Goal: Task Accomplishment & Management: Manage account settings

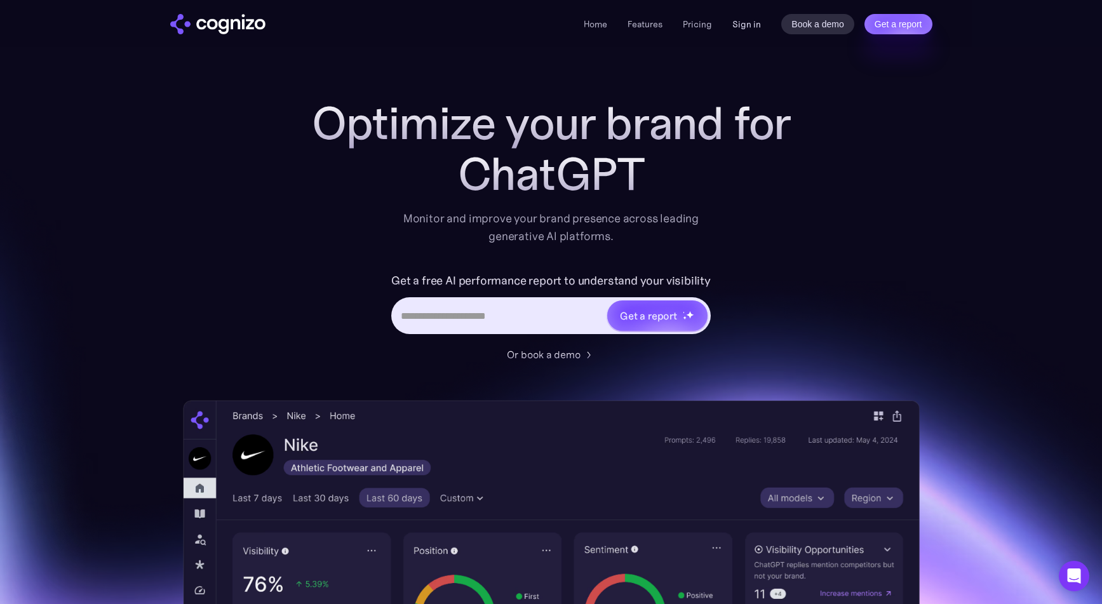
click at [745, 29] on link "Sign in" at bounding box center [747, 24] width 29 height 15
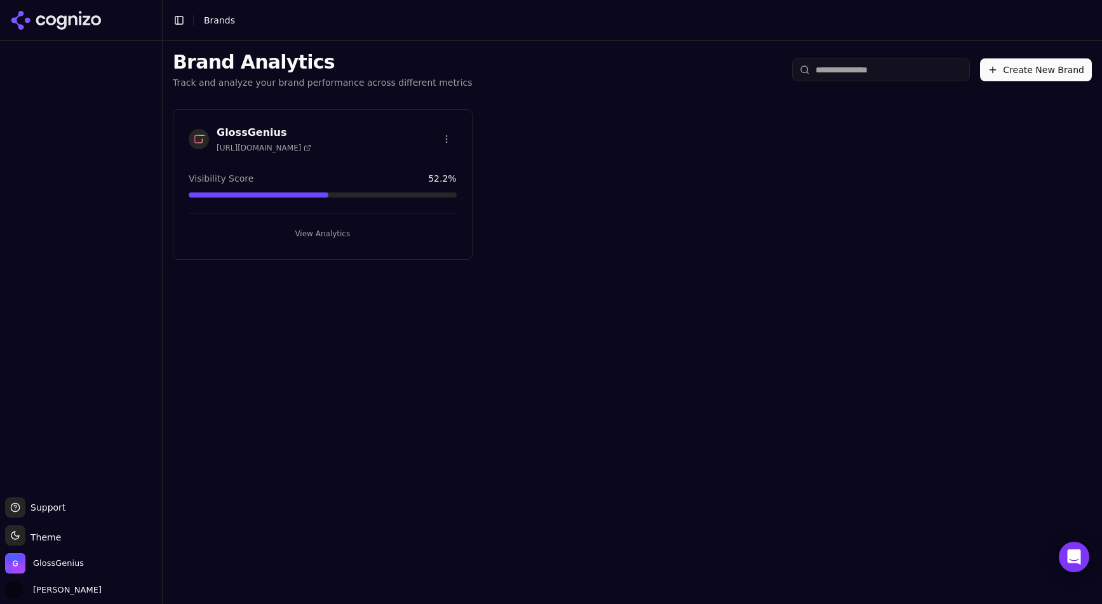
click at [318, 234] on button "View Analytics" at bounding box center [323, 234] width 268 height 20
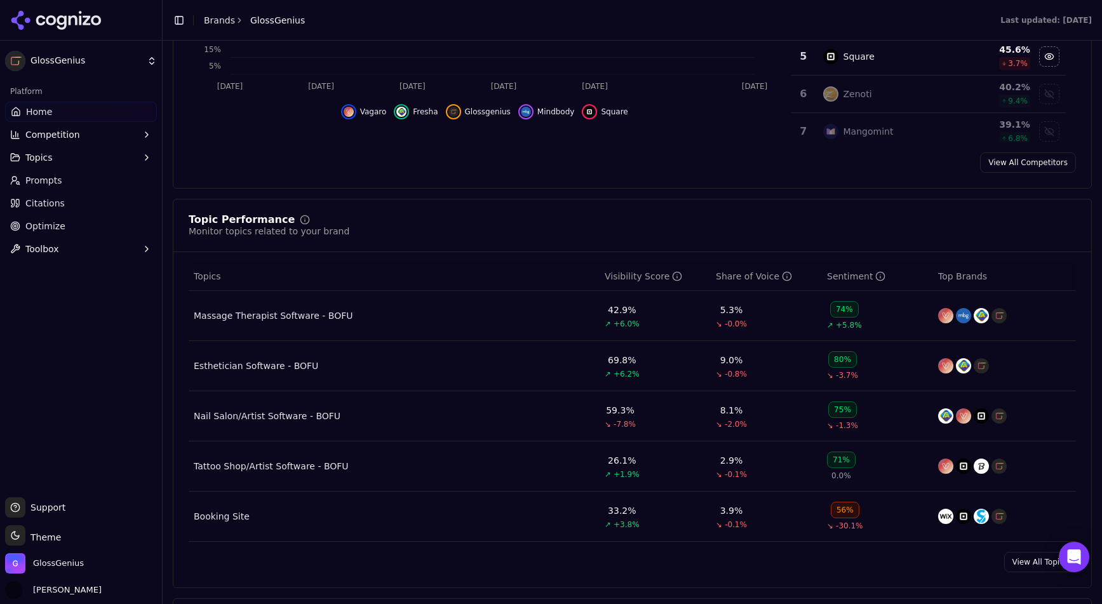
scroll to position [473, 0]
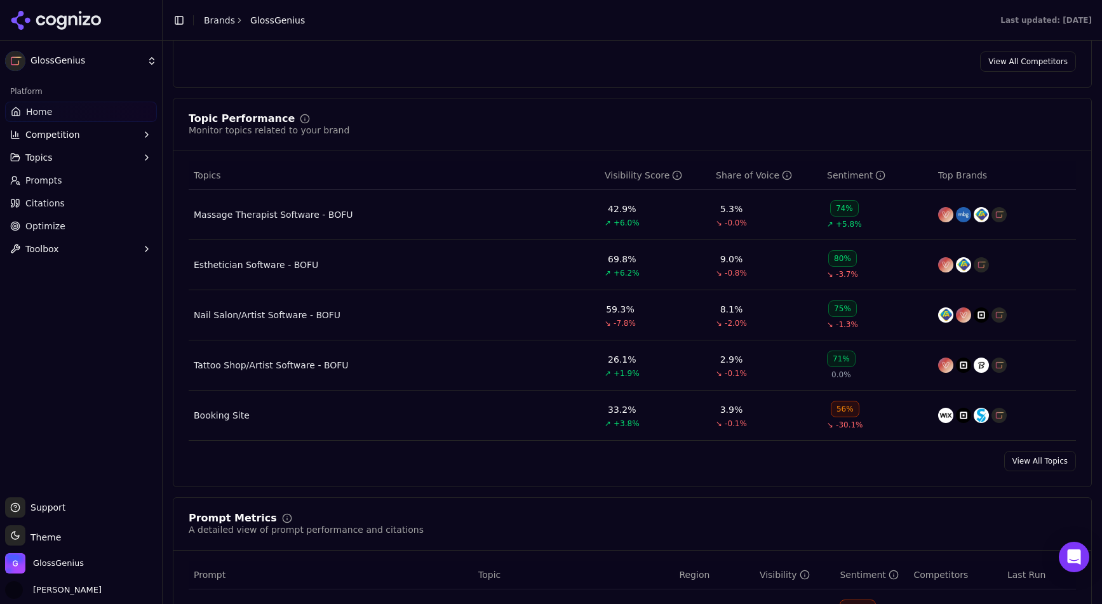
click at [1052, 464] on link "View All Topics" at bounding box center [1041, 461] width 72 height 20
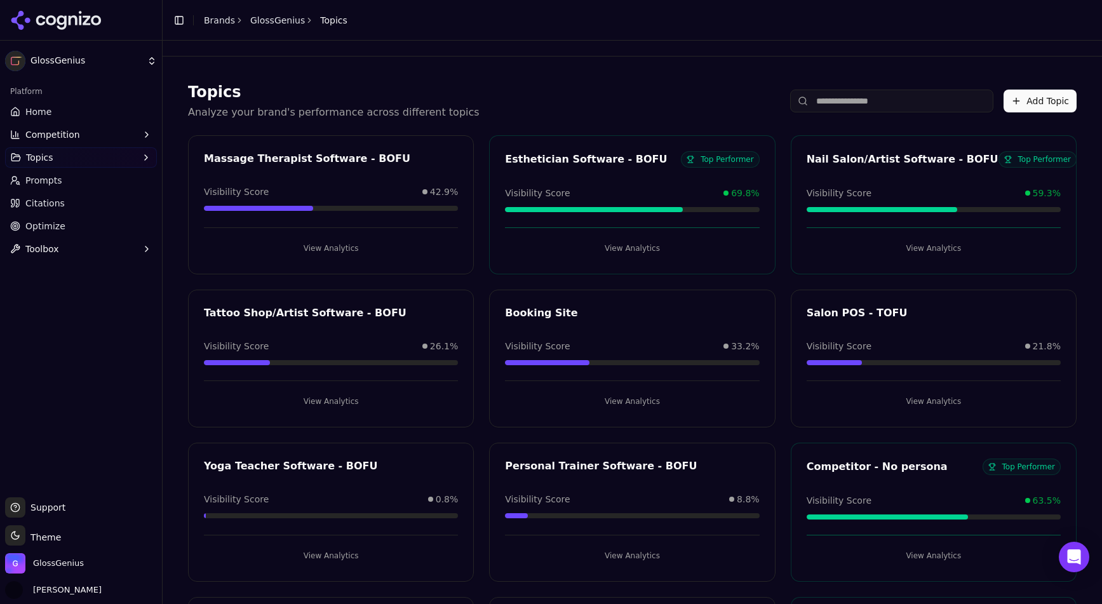
click at [1036, 102] on button "Add Topic" at bounding box center [1040, 101] width 73 height 23
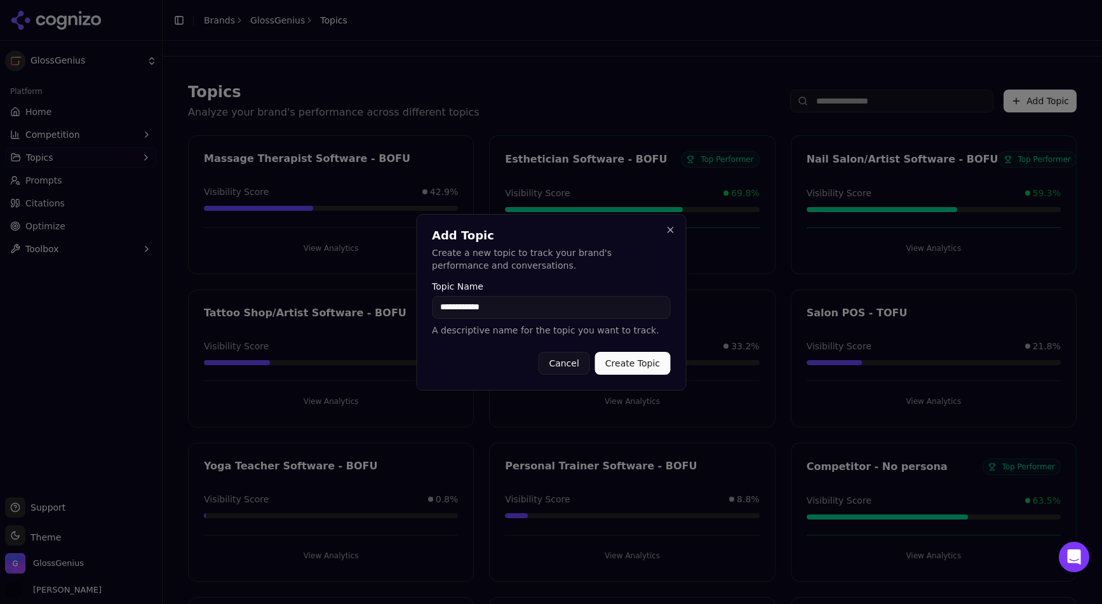
type input "**********"
click at [625, 367] on button "Create Topic" at bounding box center [632, 363] width 75 height 23
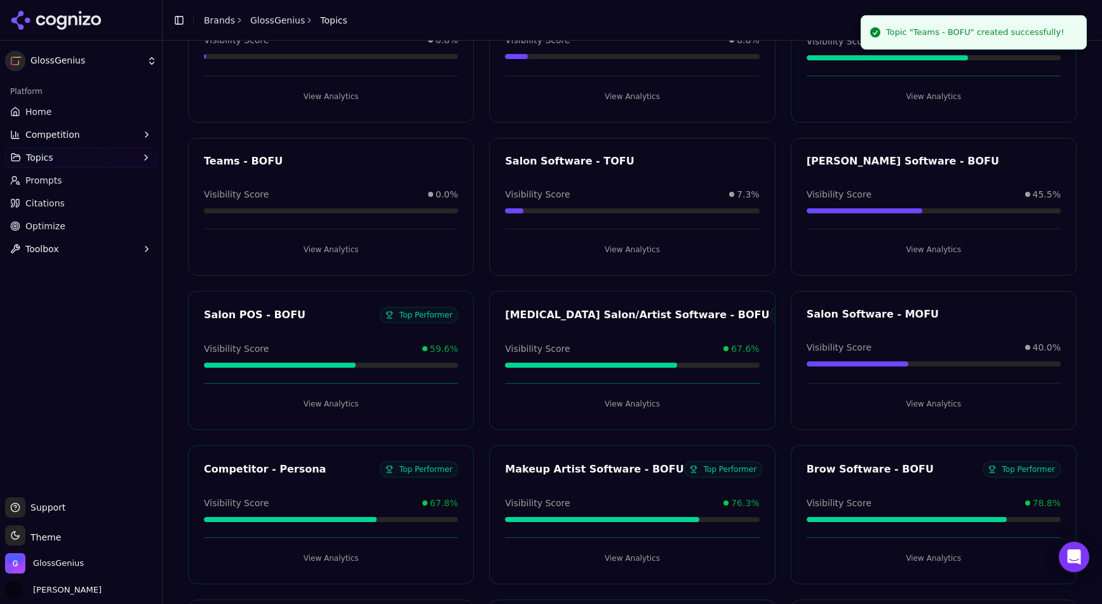
scroll to position [464, 0]
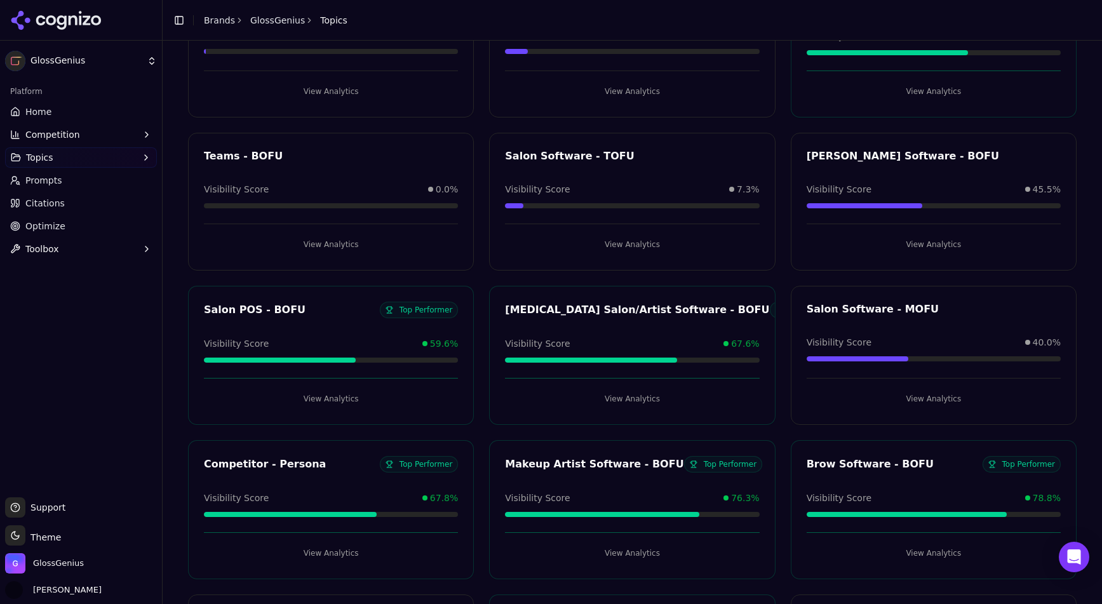
click at [340, 242] on button "View Analytics" at bounding box center [331, 244] width 254 height 20
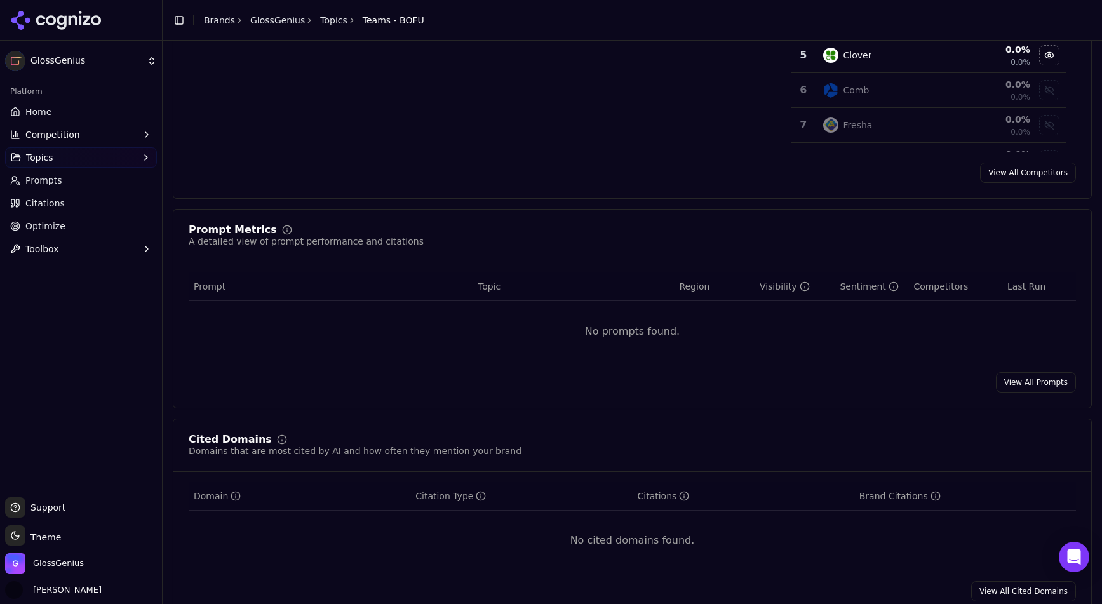
scroll to position [292, 0]
click at [1056, 377] on link "View All Prompts" at bounding box center [1036, 380] width 80 height 20
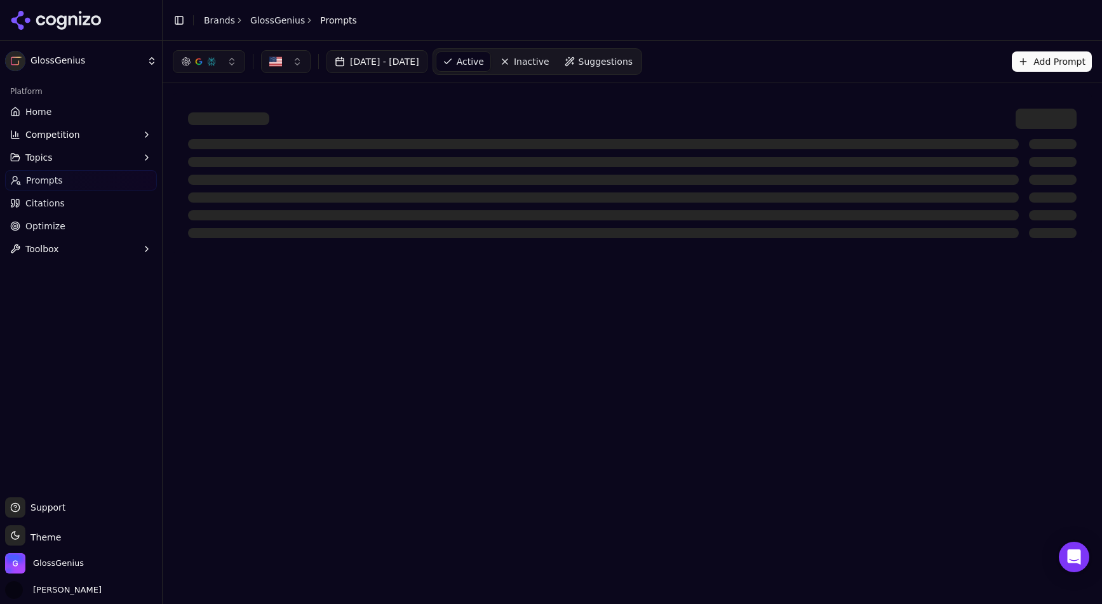
click at [1042, 64] on button "Add Prompt" at bounding box center [1052, 61] width 80 height 20
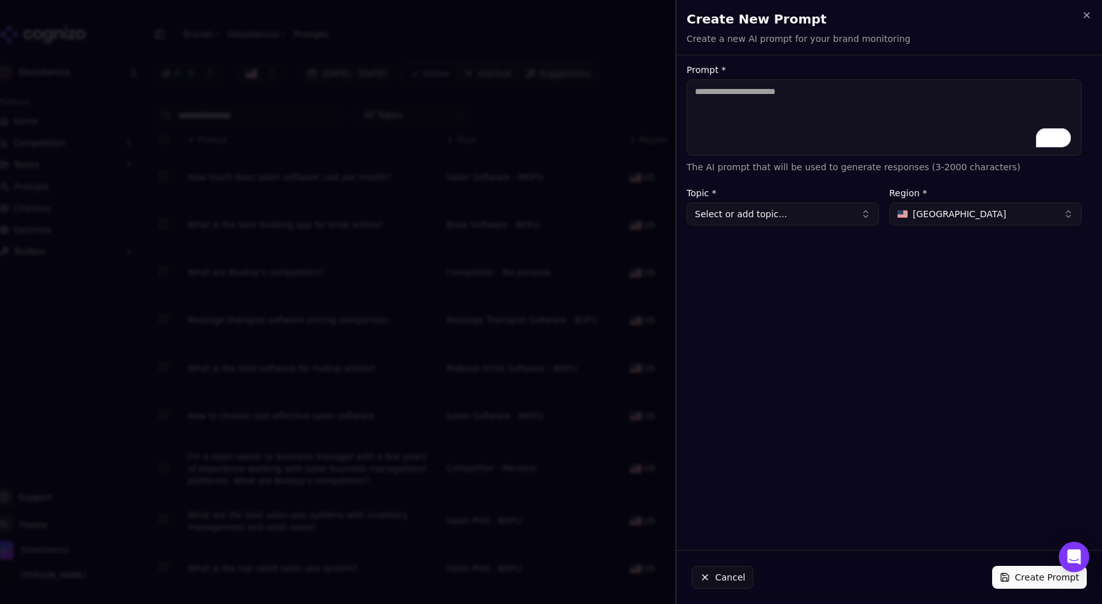
paste textarea "**********"
type textarea "**********"
click at [766, 219] on button "Select or add topic..." at bounding box center [783, 214] width 193 height 23
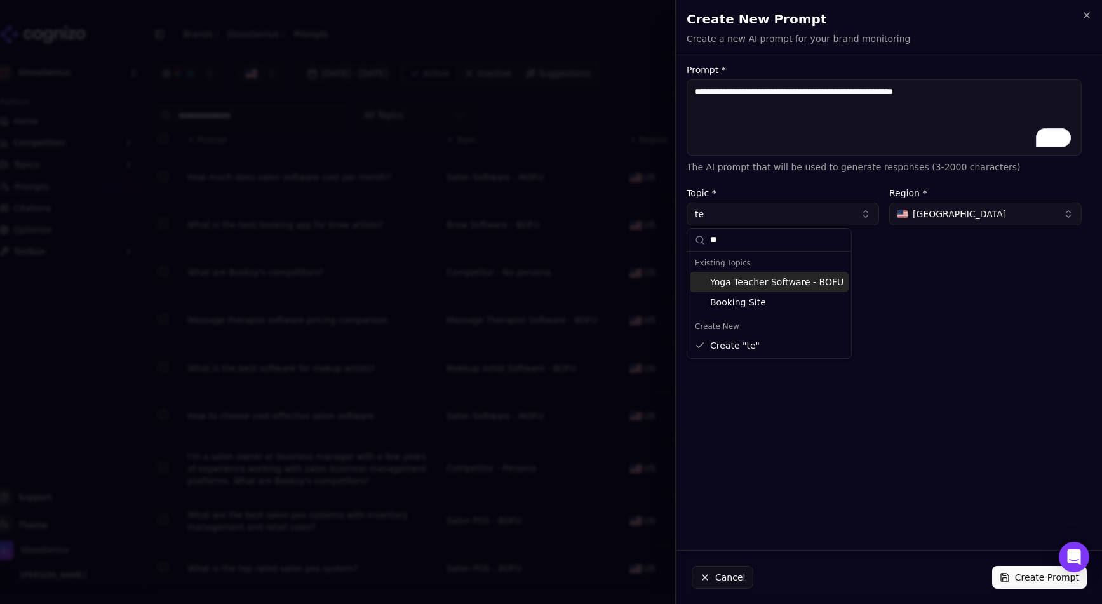
type input "*"
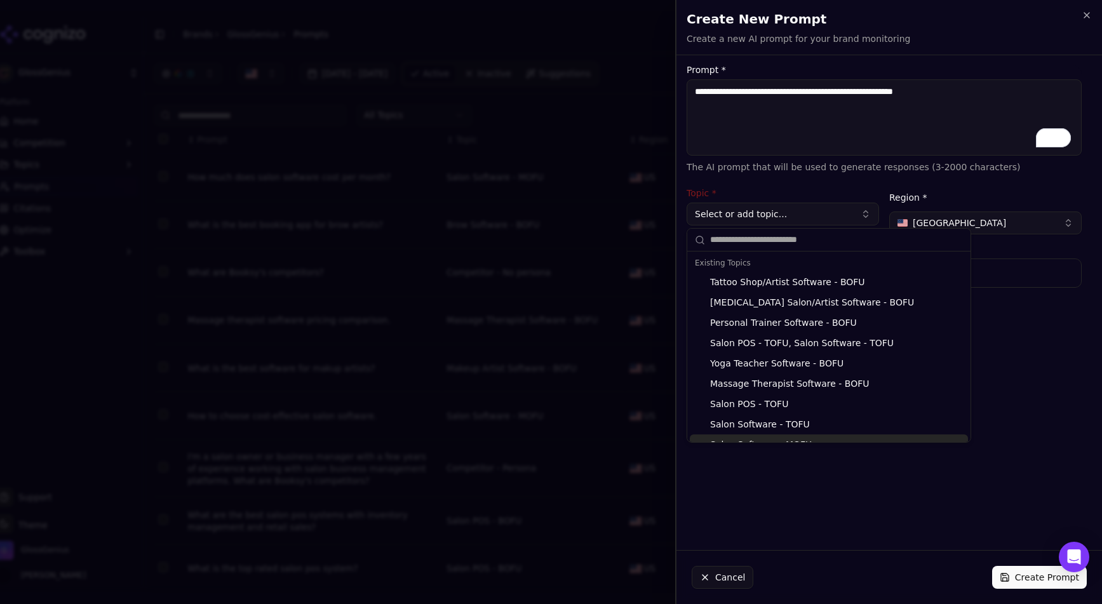
click at [716, 579] on button "Cancel" at bounding box center [723, 577] width 62 height 23
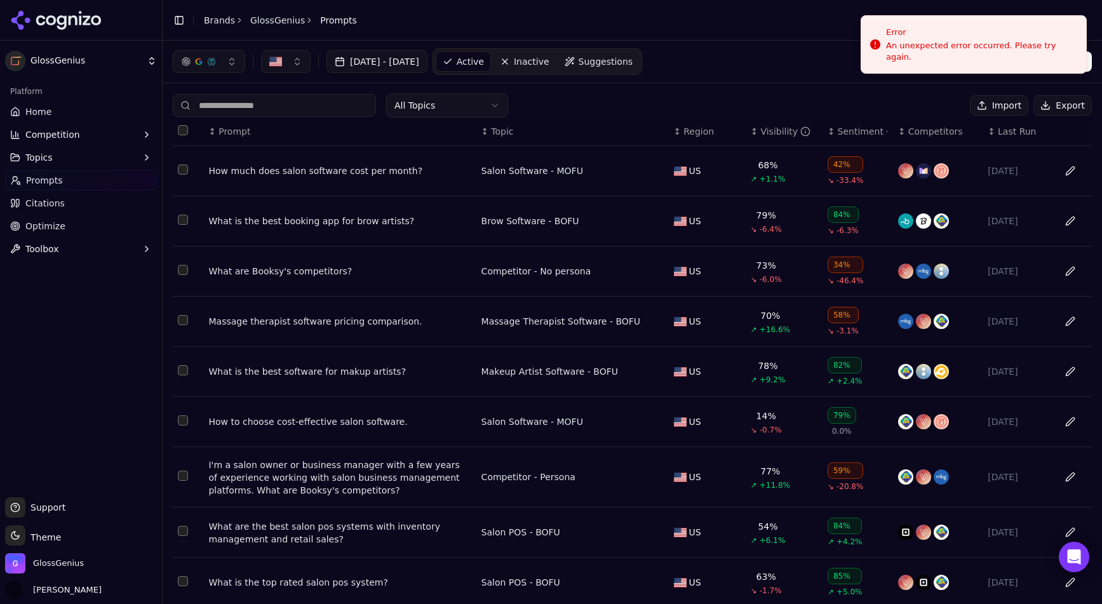
click at [735, 52] on div "[DATE] - [DATE] Active Inactive Suggestions Add Prompt" at bounding box center [632, 61] width 919 height 27
click at [966, 33] on div "Error" at bounding box center [981, 26] width 190 height 13
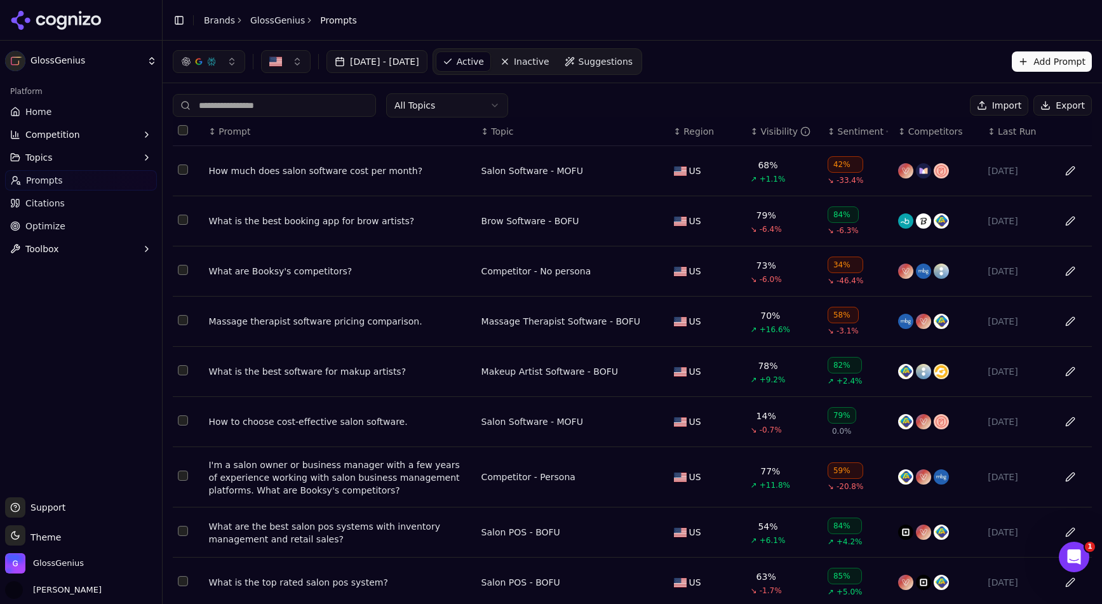
click at [282, 102] on input at bounding box center [274, 105] width 203 height 23
click at [409, 105] on html "GlossGenius Platform Home Competition Topics Prompts Citations Optimize Toolbox…" at bounding box center [551, 302] width 1102 height 604
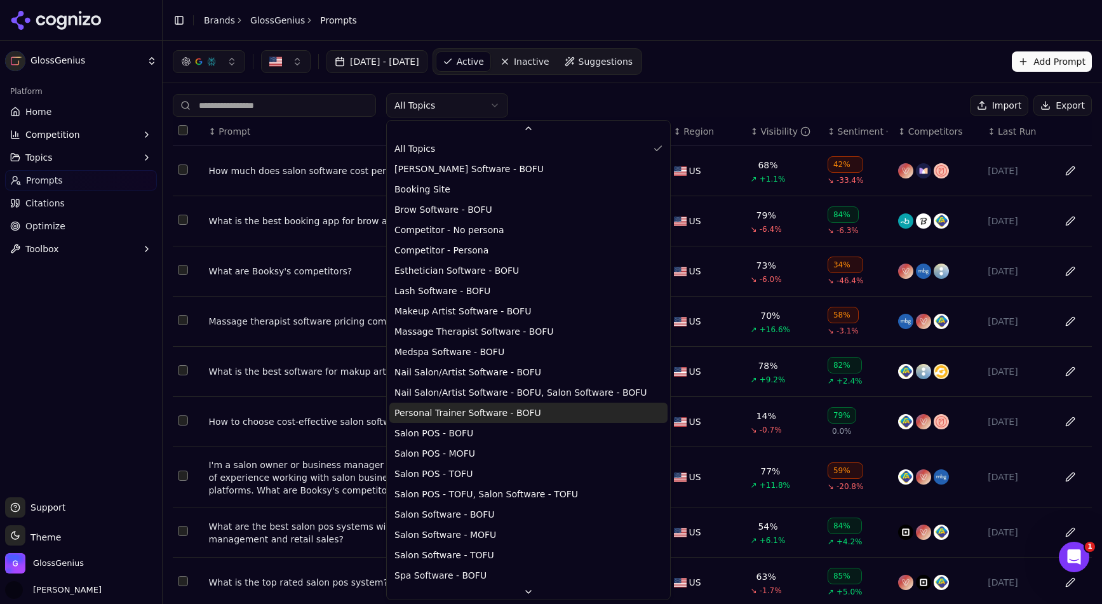
scroll to position [50, 0]
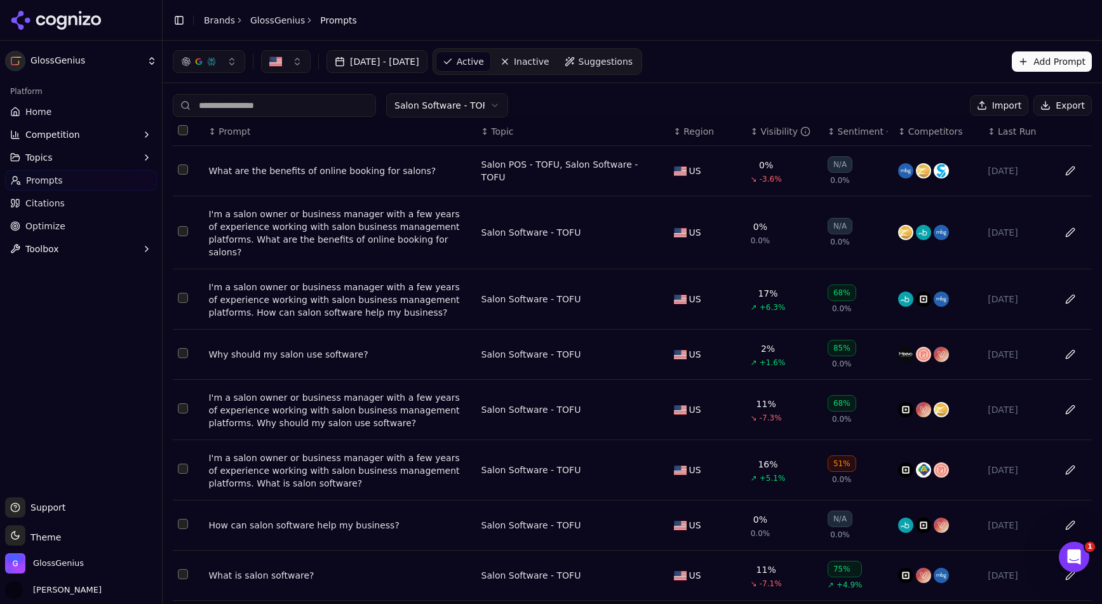
click at [454, 100] on html "GlossGenius Platform Home Competition Topics Prompts Citations Optimize Toolbox…" at bounding box center [551, 302] width 1102 height 604
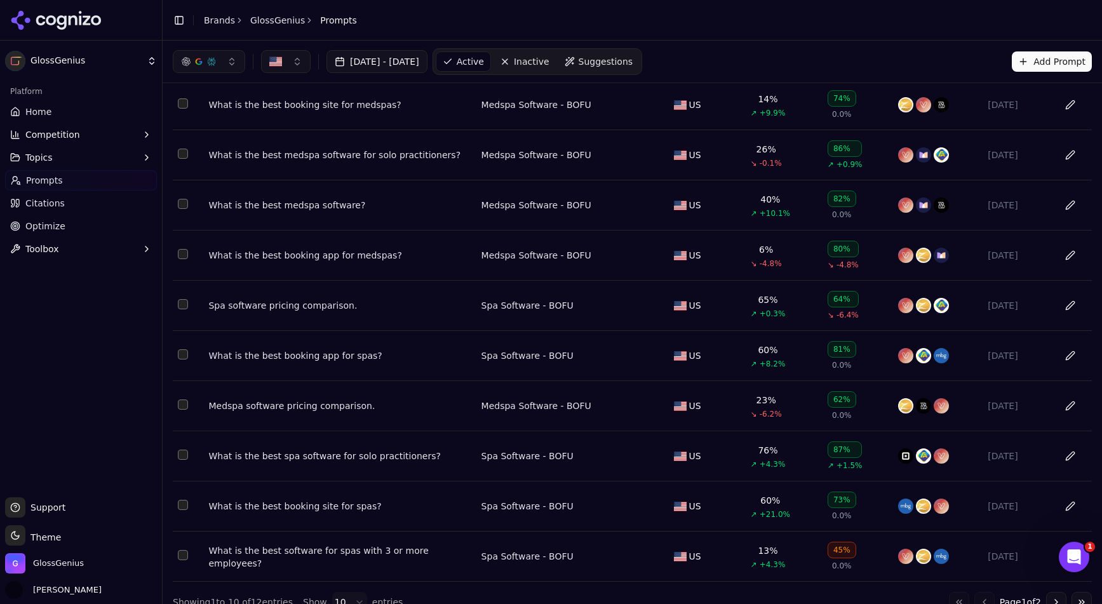
scroll to position [0, 0]
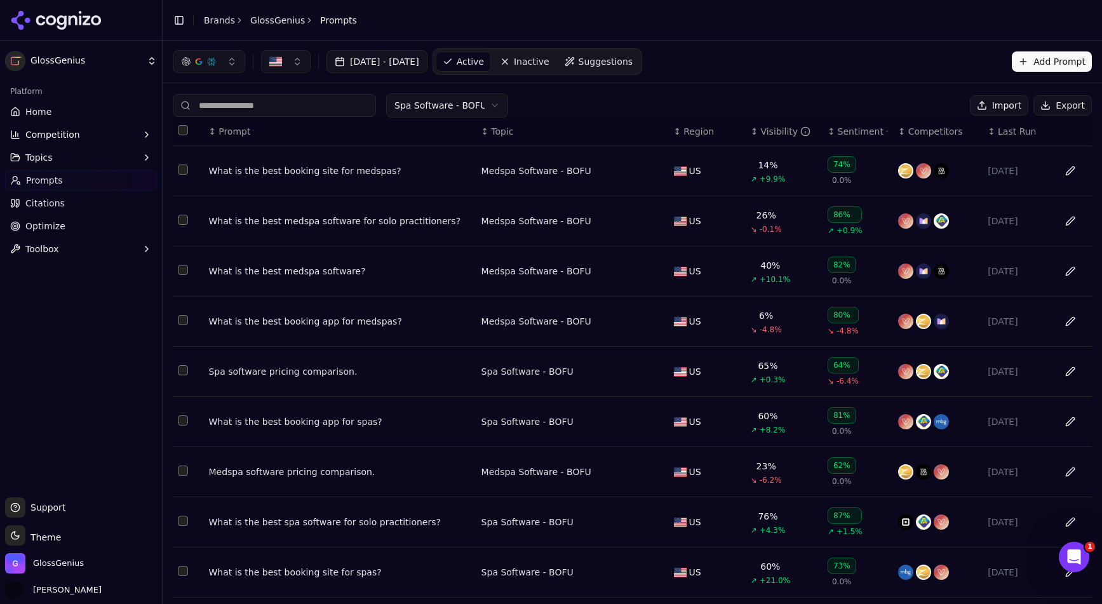
click at [455, 110] on html "GlossGenius Platform Home Competition Topics Prompts Citations Optimize Toolbox…" at bounding box center [551, 302] width 1102 height 604
click at [499, 136] on span "Topic" at bounding box center [502, 131] width 22 height 13
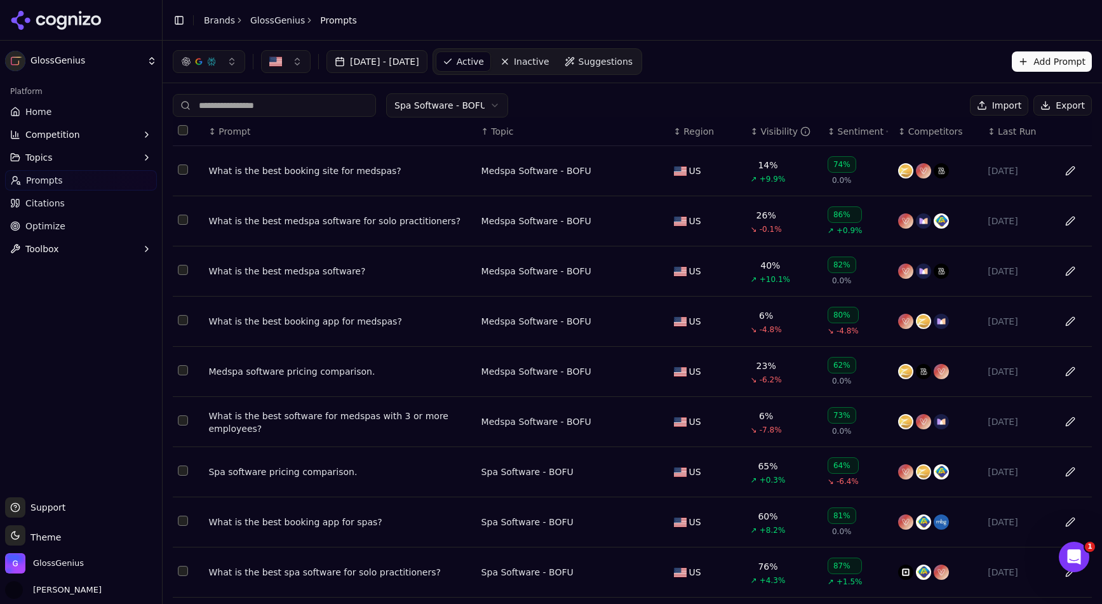
click at [265, 107] on input at bounding box center [274, 105] width 203 height 23
paste input "**********"
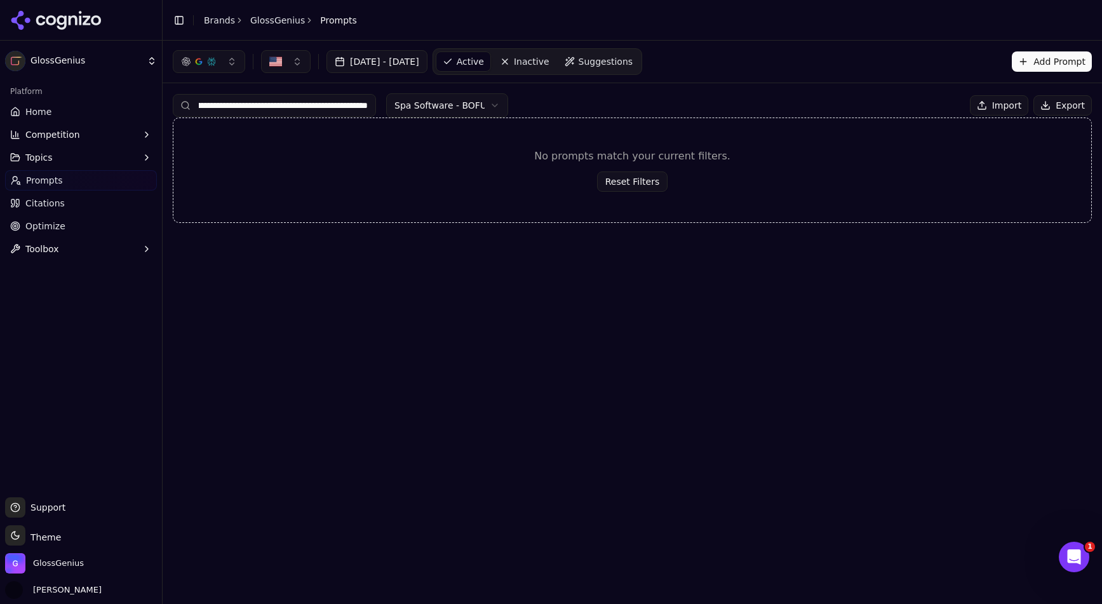
type input "**********"
click at [447, 104] on html "**********" at bounding box center [551, 302] width 1102 height 604
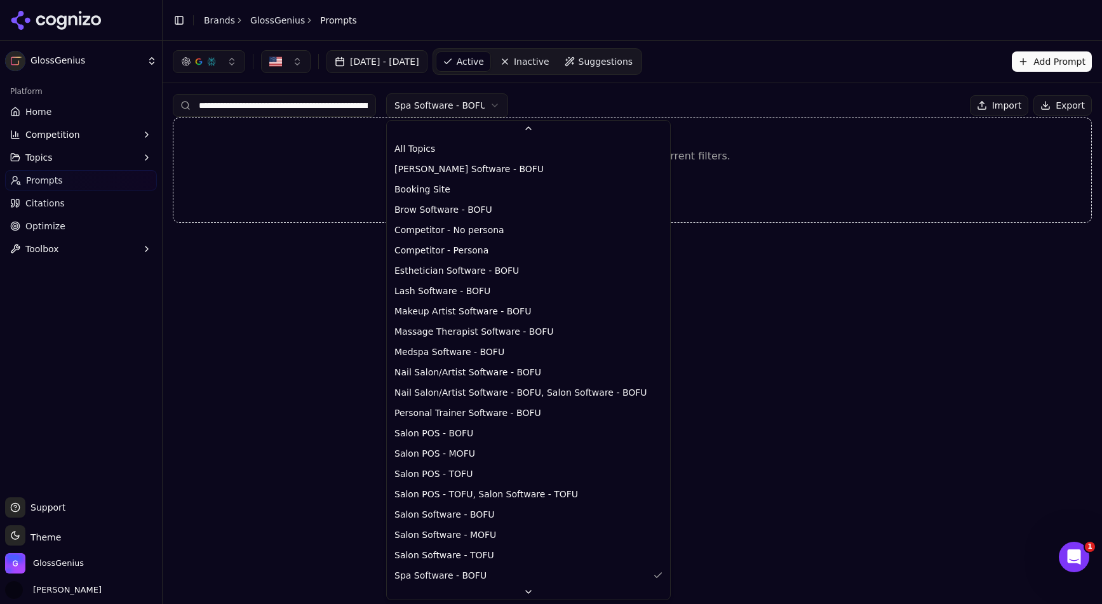
scroll to position [50, 0]
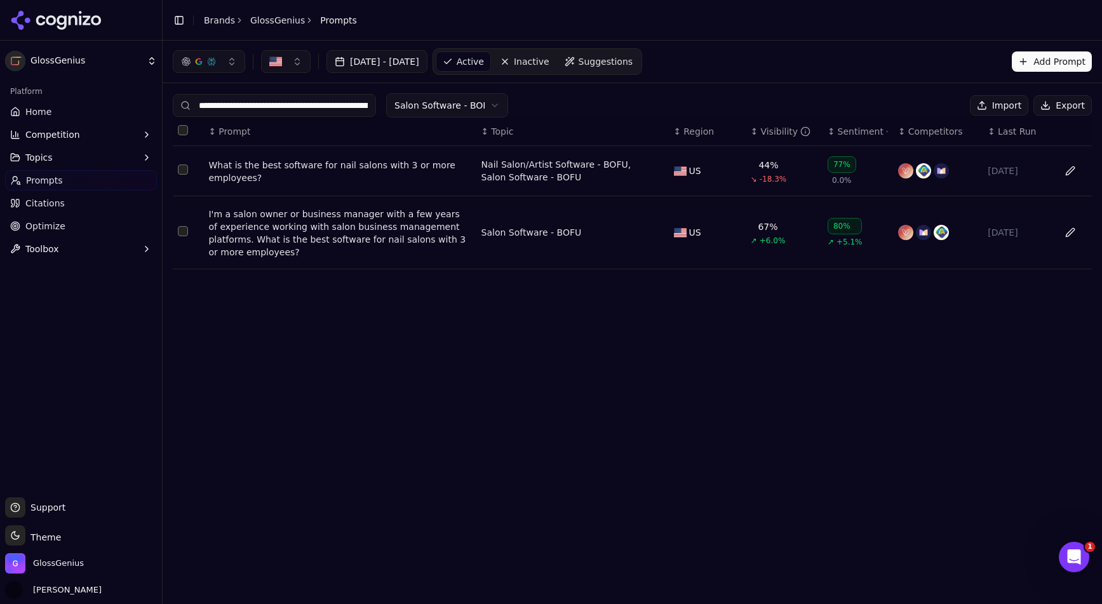
click at [1067, 170] on button "Data table" at bounding box center [1070, 171] width 20 height 20
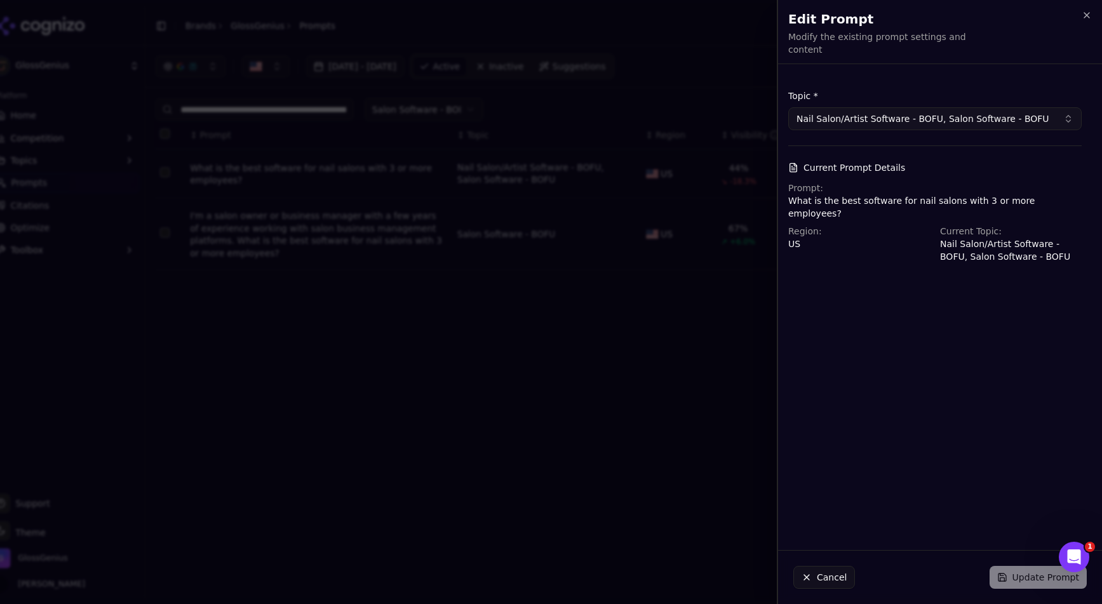
click at [905, 195] on p "What is the best software for nail salons with 3 or more employees?" at bounding box center [936, 206] width 294 height 25
click at [1019, 579] on div "Cancel Update Prompt" at bounding box center [940, 577] width 324 height 53
click at [931, 194] on p "What is the best software for nail salons with 3 or more employees?" at bounding box center [936, 206] width 294 height 25
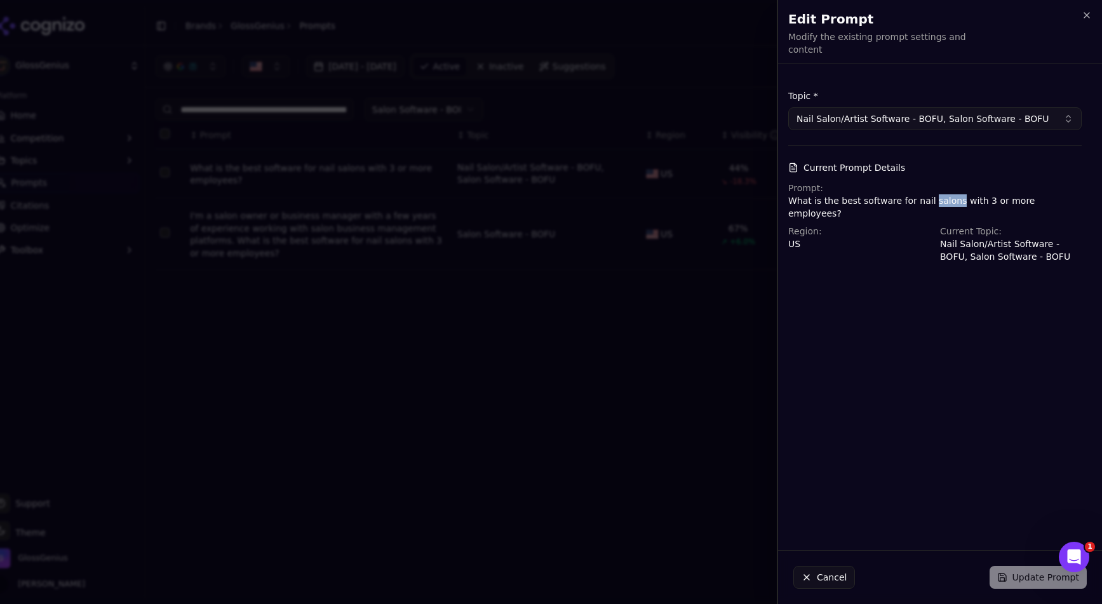
click at [931, 194] on p "What is the best software for nail salons with 3 or more employees?" at bounding box center [936, 206] width 294 height 25
click at [902, 115] on button "Nail Salon/Artist Software - BOFU, Salon Software - BOFU" at bounding box center [936, 118] width 294 height 23
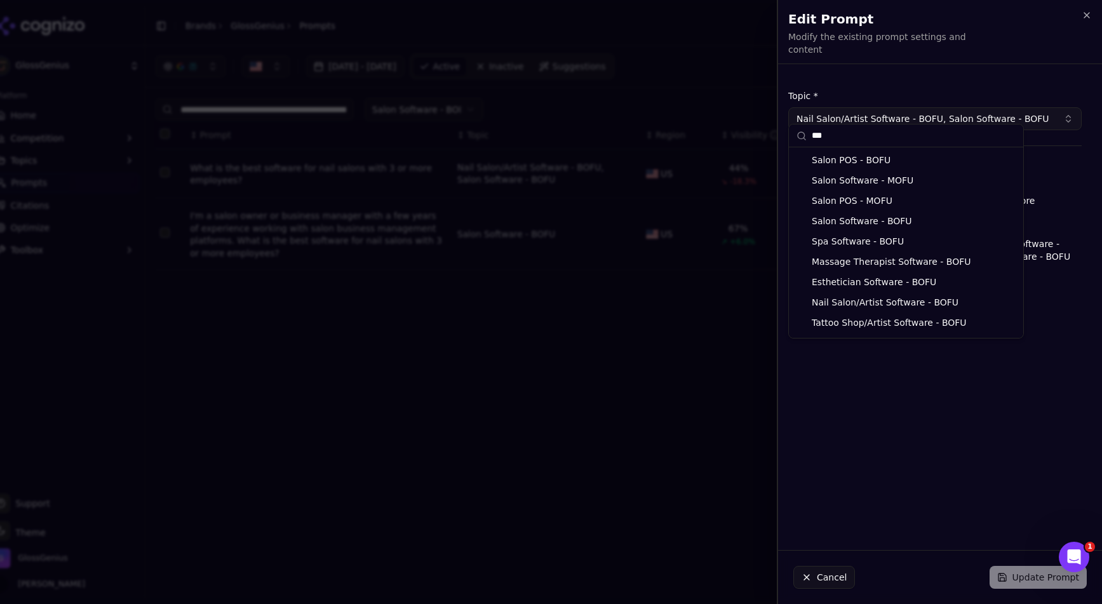
scroll to position [38, 0]
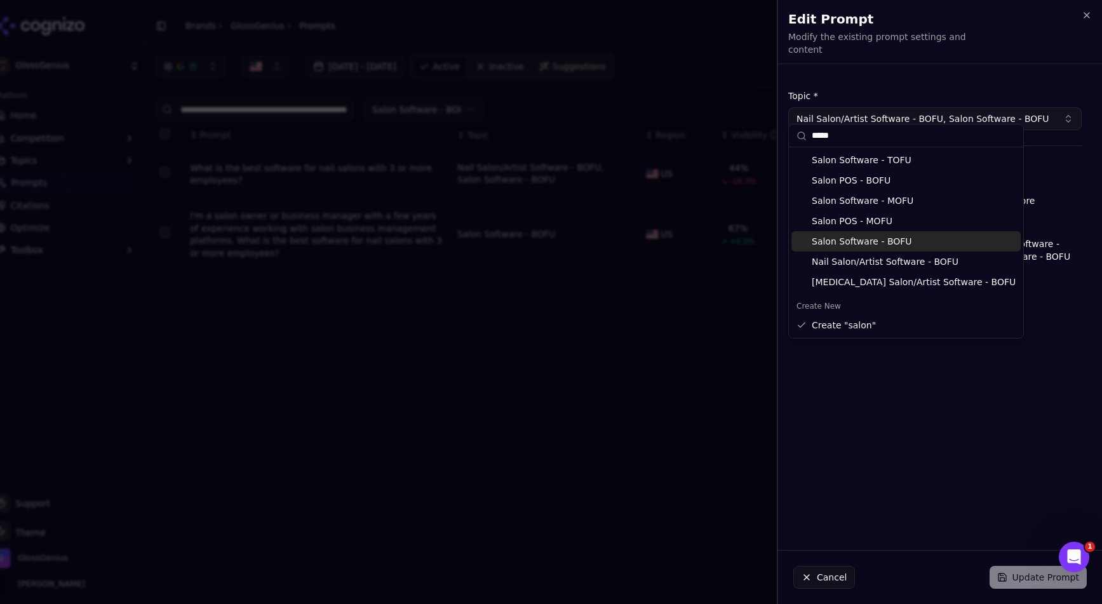
type input "*****"
click at [842, 238] on div "Salon Software - BOFU" at bounding box center [906, 241] width 229 height 20
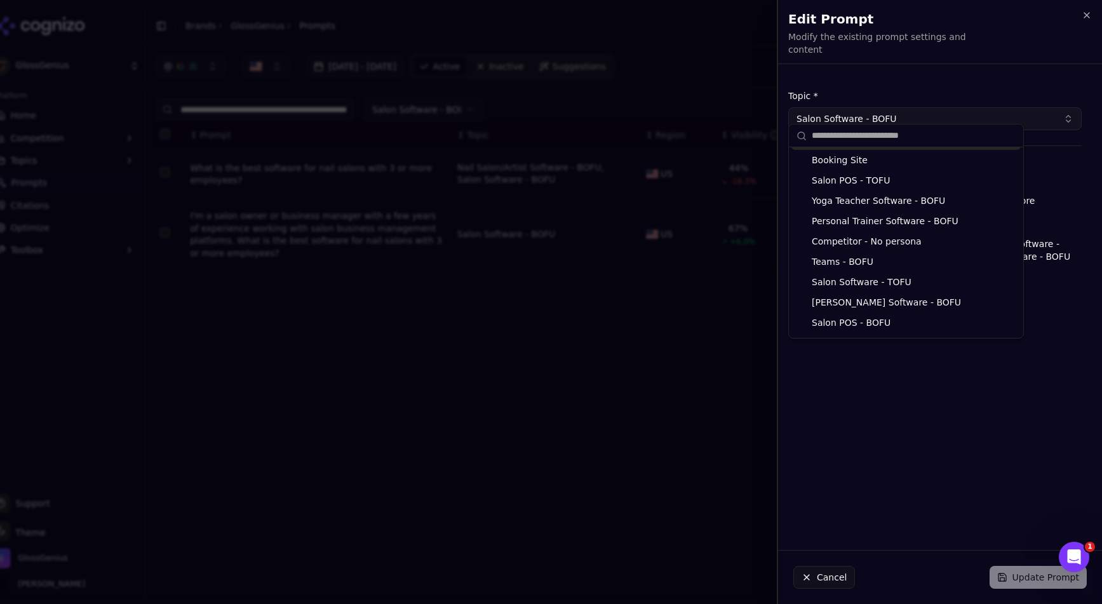
scroll to position [158, 0]
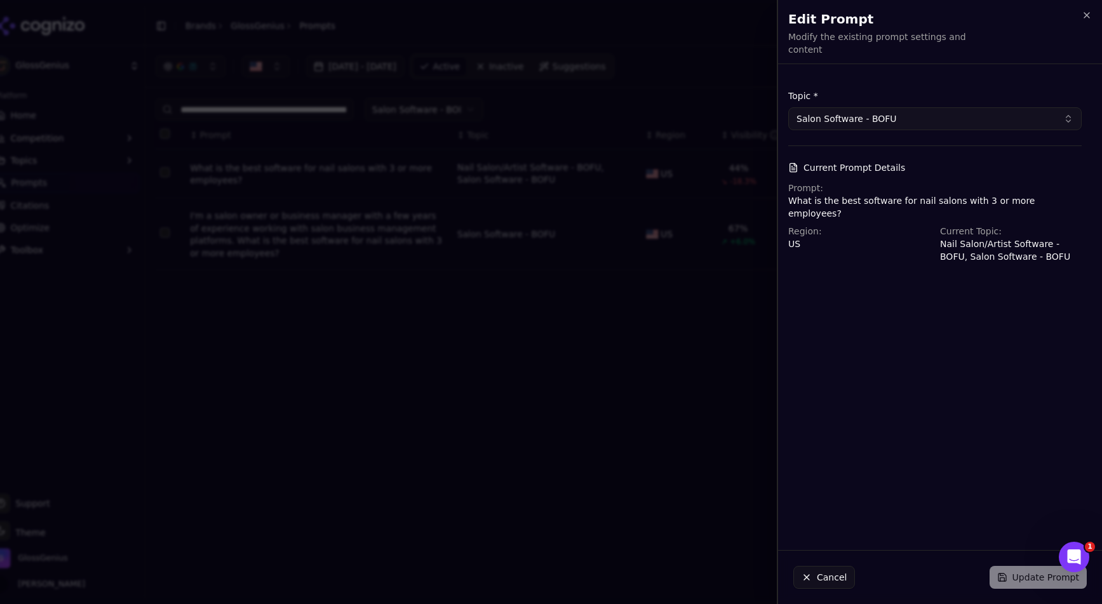
click at [947, 238] on p "Nail Salon/Artist Software - BOFU, Salon Software - BOFU" at bounding box center [1011, 250] width 142 height 25
click at [1085, 18] on icon "button" at bounding box center [1087, 15] width 5 height 5
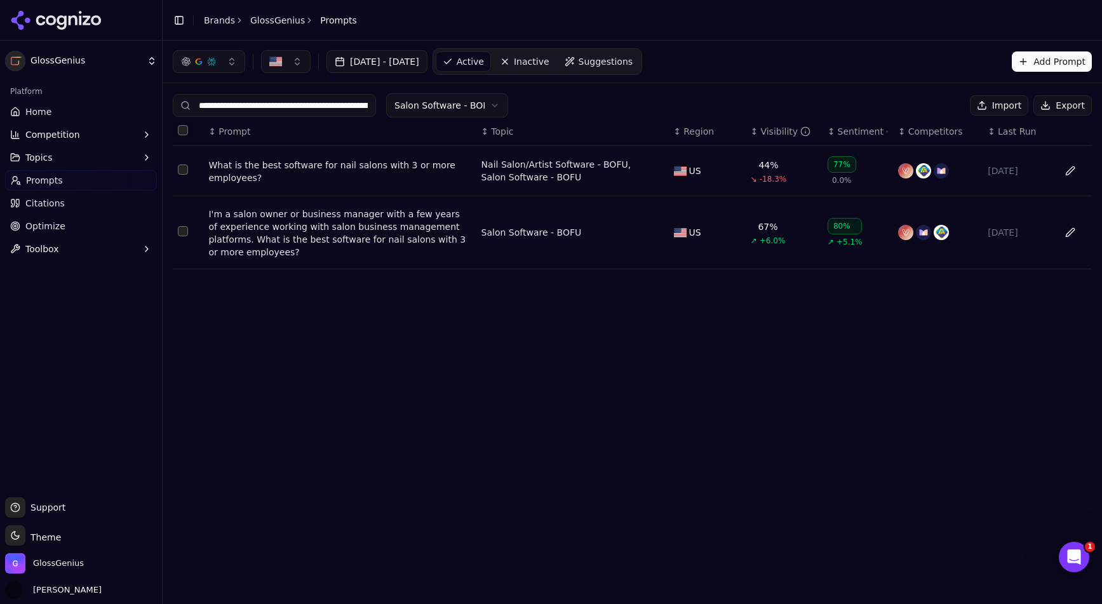
click at [223, 174] on div "What is the best software for nail salons with 3 or more employees?" at bounding box center [339, 171] width 262 height 25
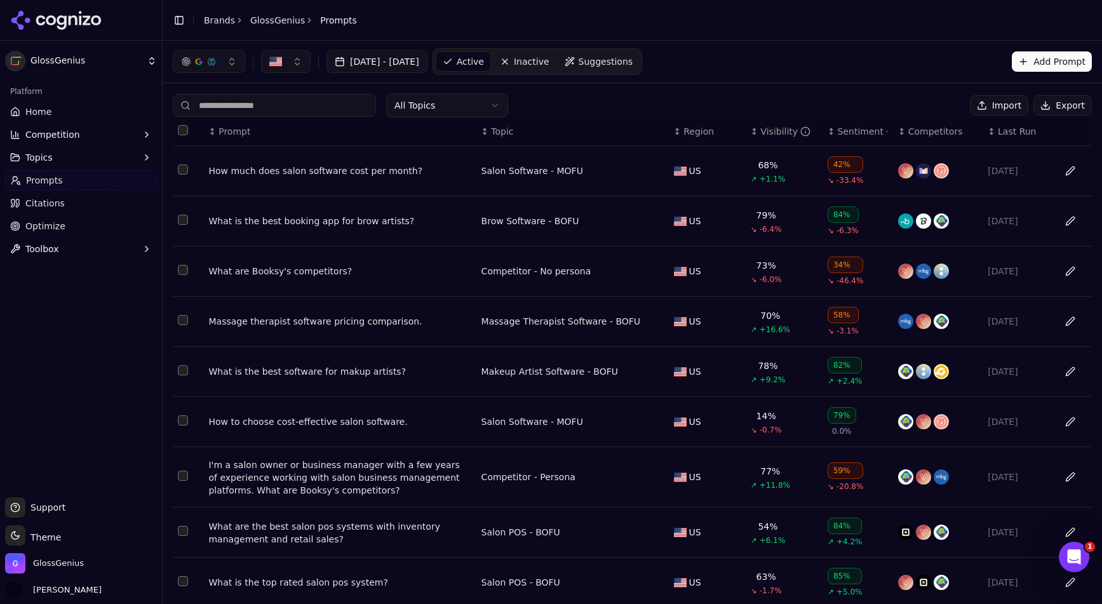
click at [250, 105] on input at bounding box center [274, 105] width 203 height 23
paste input "**********"
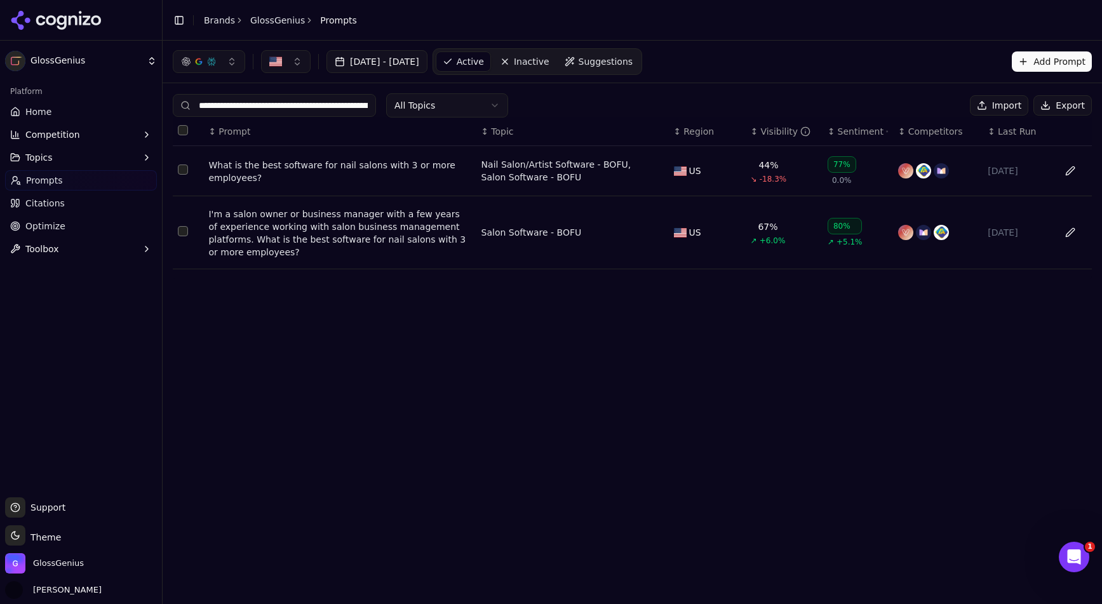
scroll to position [0, 107]
type input "**********"
click at [187, 170] on button "Select row 1" at bounding box center [183, 170] width 10 height 10
click at [179, 236] on button "Select row 2" at bounding box center [183, 231] width 10 height 10
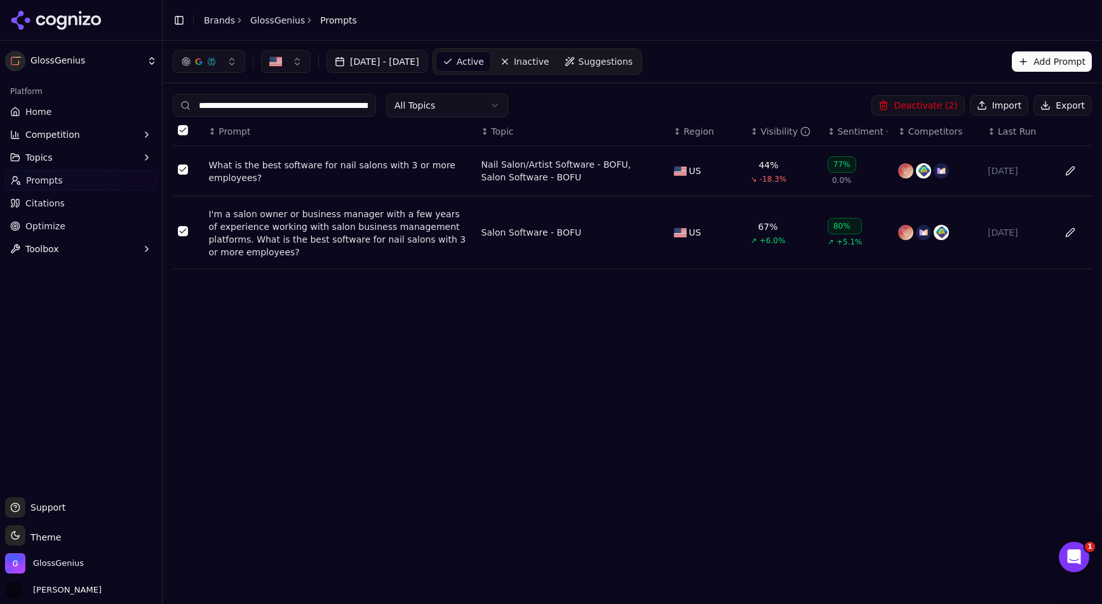
click at [182, 170] on button "Select row 1" at bounding box center [183, 170] width 10 height 10
click at [1068, 175] on button "Data table" at bounding box center [1070, 171] width 20 height 20
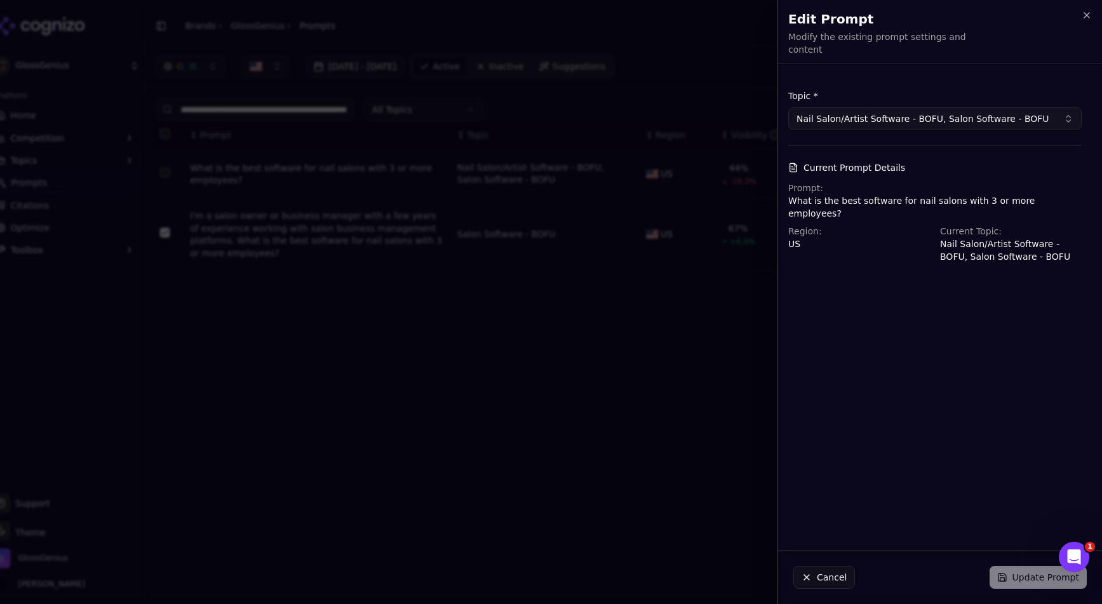
click at [1010, 109] on button "Nail Salon/Artist Software - BOFU, Salon Software - BOFU" at bounding box center [936, 118] width 294 height 23
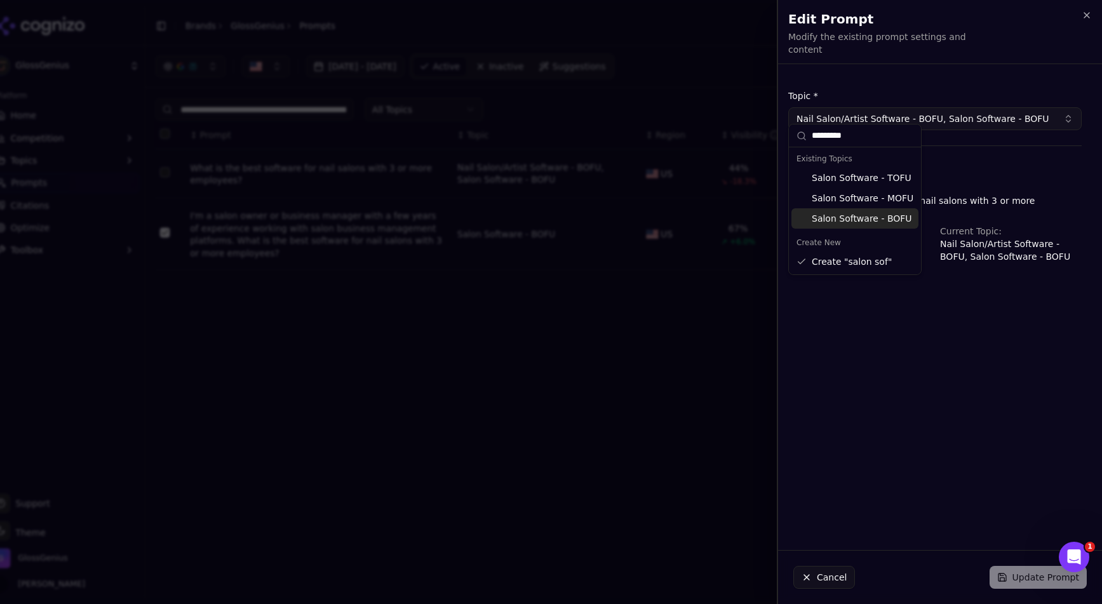
type input "*********"
click at [867, 220] on div "Salon Software - BOFU" at bounding box center [855, 218] width 127 height 20
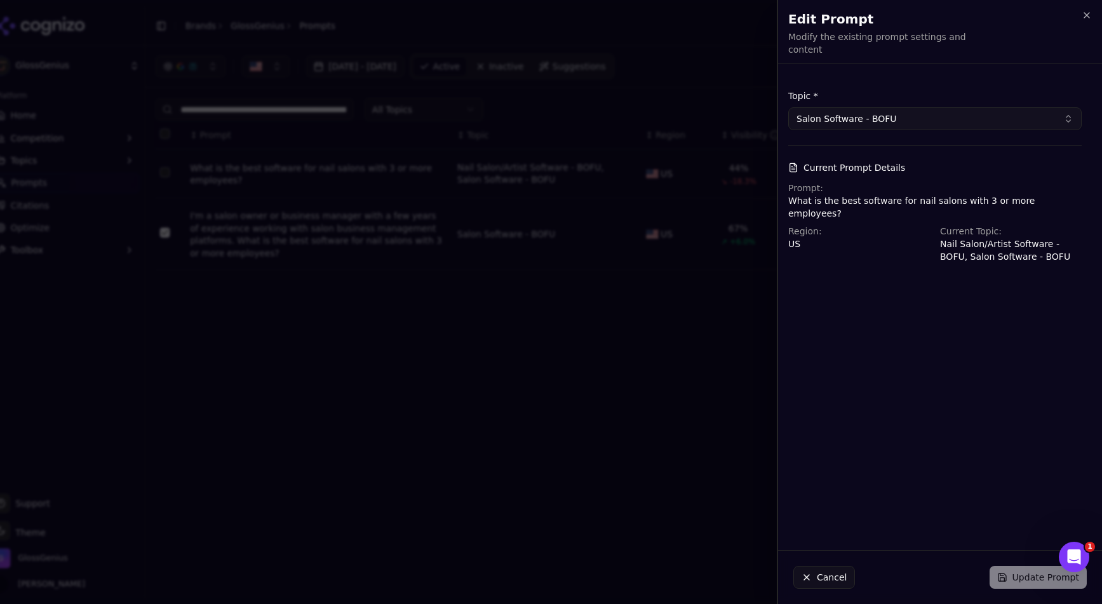
click at [956, 238] on p "Nail Salon/Artist Software - BOFU, Salon Software - BOFU" at bounding box center [1011, 250] width 142 height 25
click at [959, 195] on p "What is the best software for nail salons with 3 or more employees?" at bounding box center [936, 206] width 294 height 25
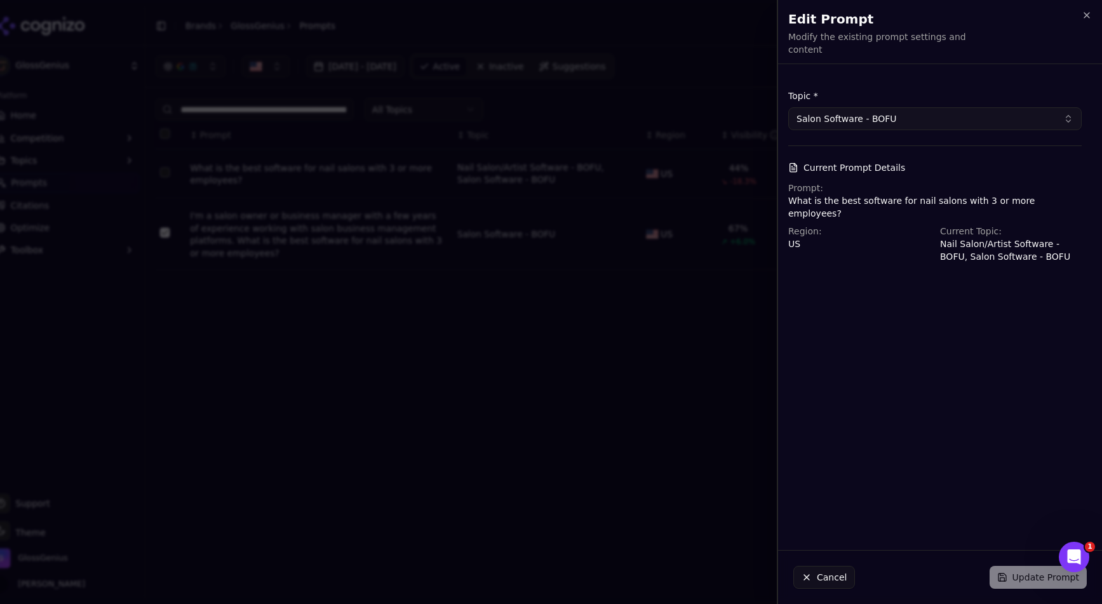
click at [998, 238] on p "Nail Salon/Artist Software - BOFU, Salon Software - BOFU" at bounding box center [1011, 250] width 142 height 25
click at [1087, 14] on icon "button" at bounding box center [1087, 15] width 5 height 5
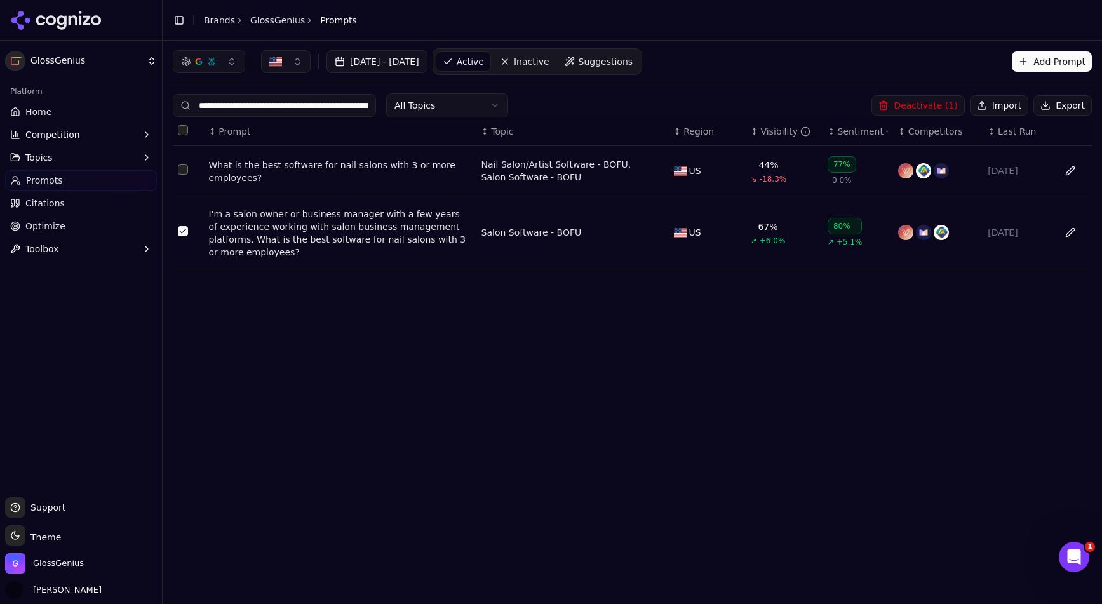
click at [1073, 233] on button "Data table" at bounding box center [1070, 232] width 20 height 20
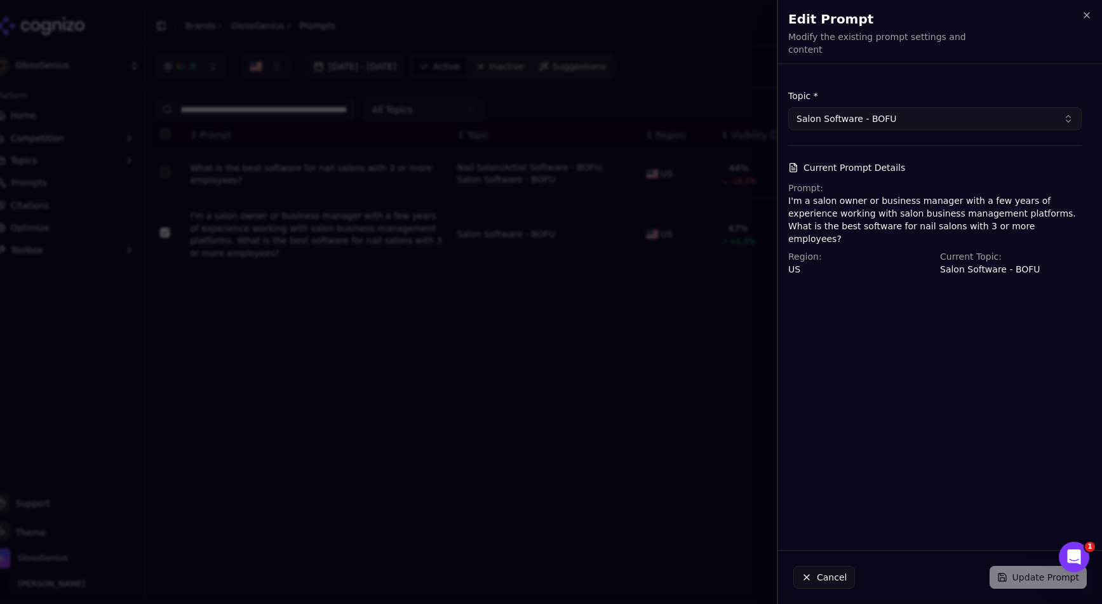
click at [870, 208] on p "I'm a salon owner or business manager with a few years of experience working wi…" at bounding box center [936, 219] width 294 height 51
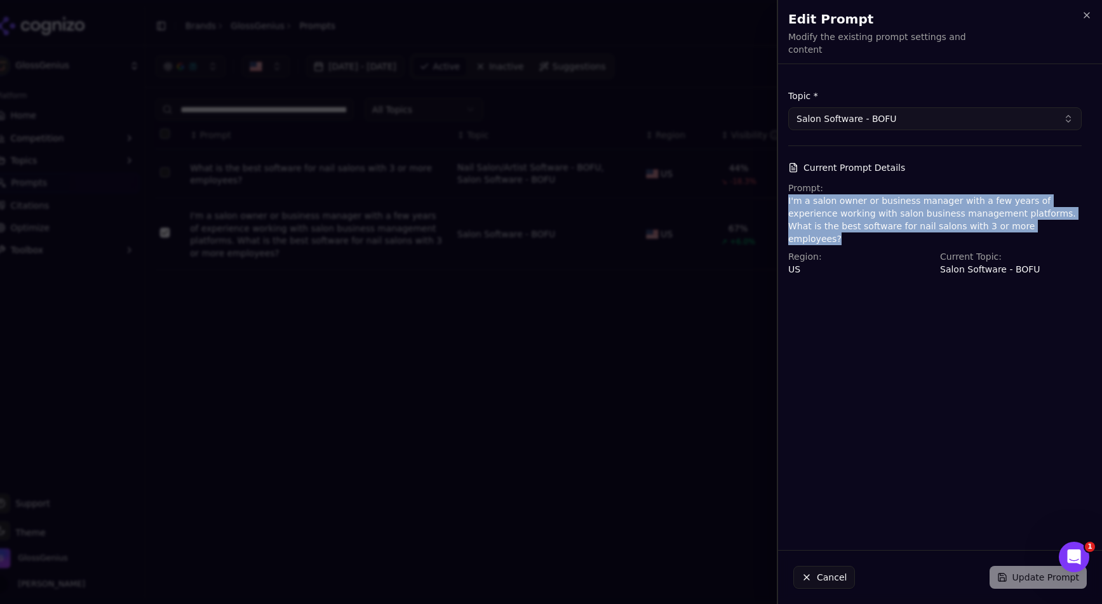
click at [870, 208] on p "I'm a salon owner or business manager with a few years of experience working wi…" at bounding box center [936, 219] width 294 height 51
click at [848, 212] on p "I'm a salon owner or business manager with a few years of experience working wi…" at bounding box center [936, 219] width 294 height 51
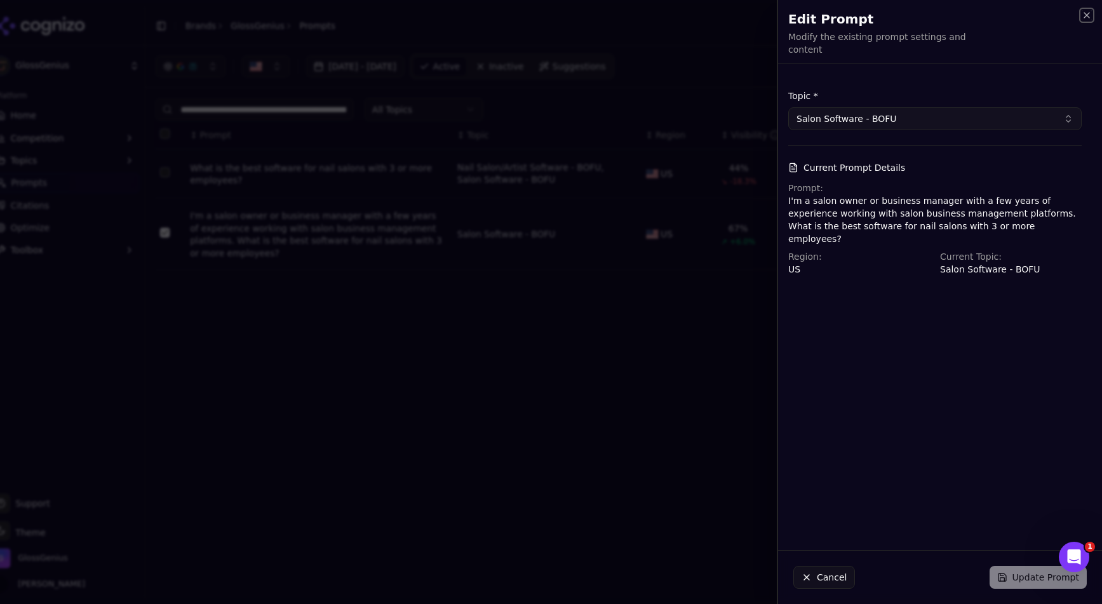
click at [1083, 18] on icon "button" at bounding box center [1087, 15] width 10 height 10
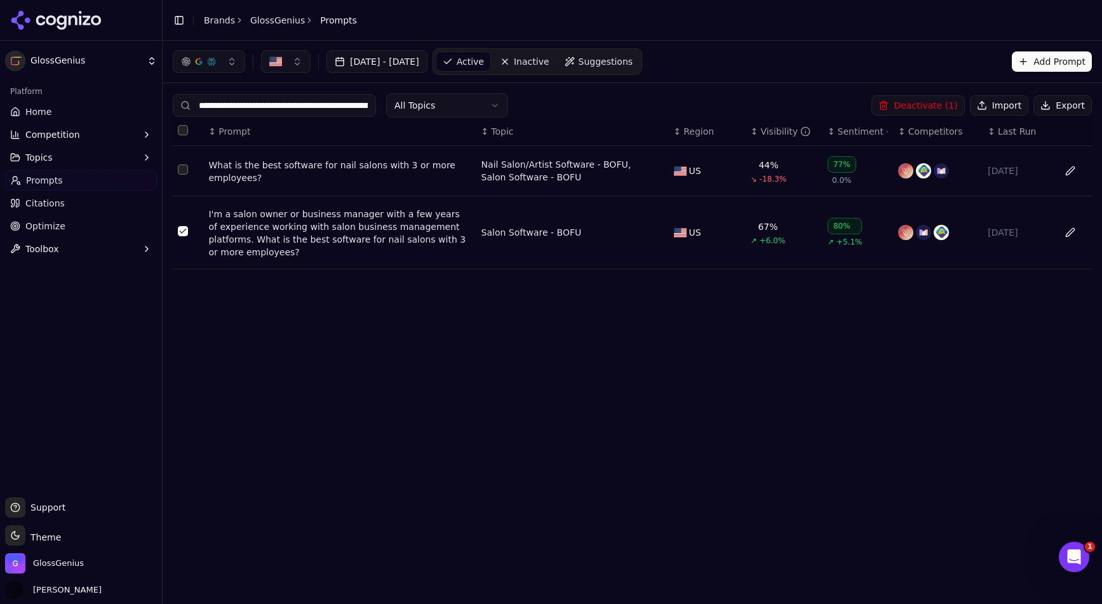
click at [182, 172] on button "Select row 1" at bounding box center [183, 170] width 10 height 10
click at [931, 105] on button "Deactivate ( 2 )" at bounding box center [918, 105] width 93 height 20
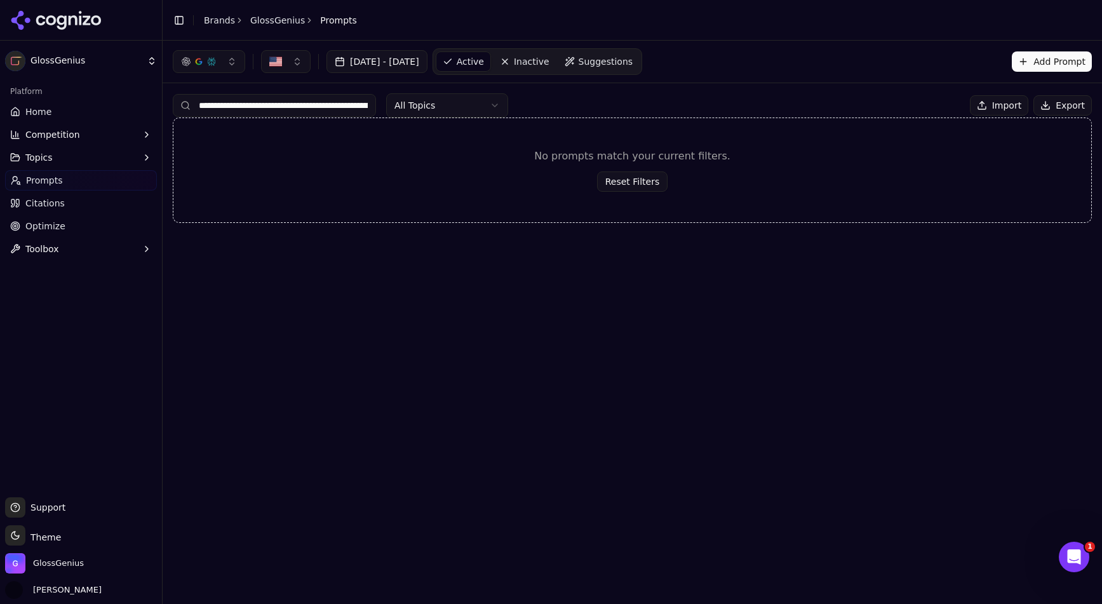
click at [346, 107] on input "**********" at bounding box center [274, 105] width 203 height 23
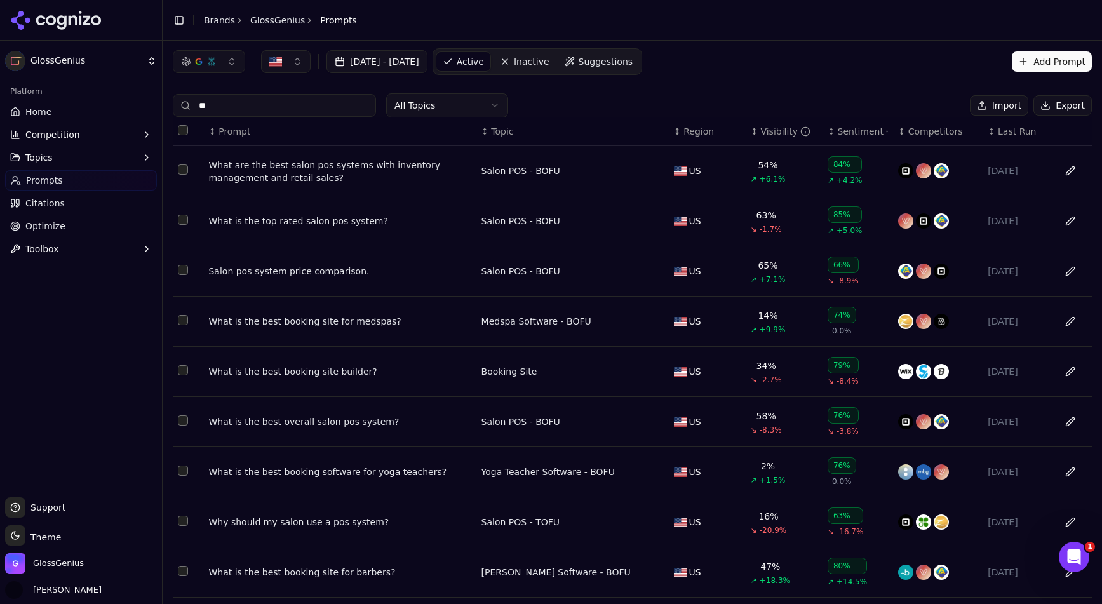
type input "*"
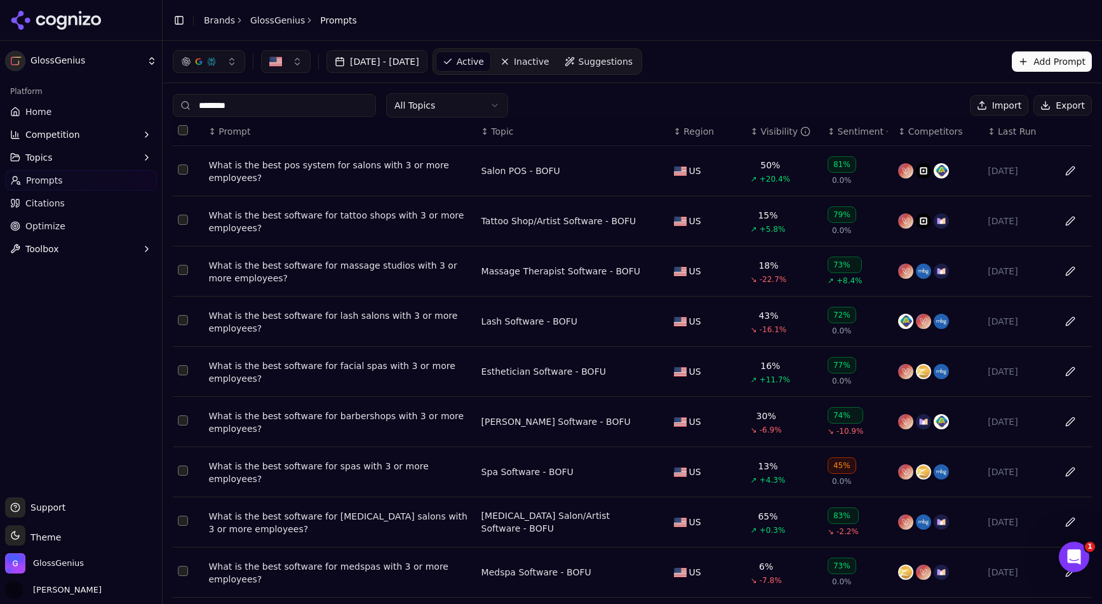
type input "********"
drag, startPoint x: 202, startPoint y: 214, endPoint x: 264, endPoint y: 231, distance: 63.8
click at [264, 231] on tr "What is the best software for tattoo shops with 3 or more employees? Tattoo Sho…" at bounding box center [632, 221] width 919 height 50
copy tr "What is the best software for tattoo shops with 3 or more employees?"
click at [1045, 64] on button "Add Prompt" at bounding box center [1052, 61] width 80 height 20
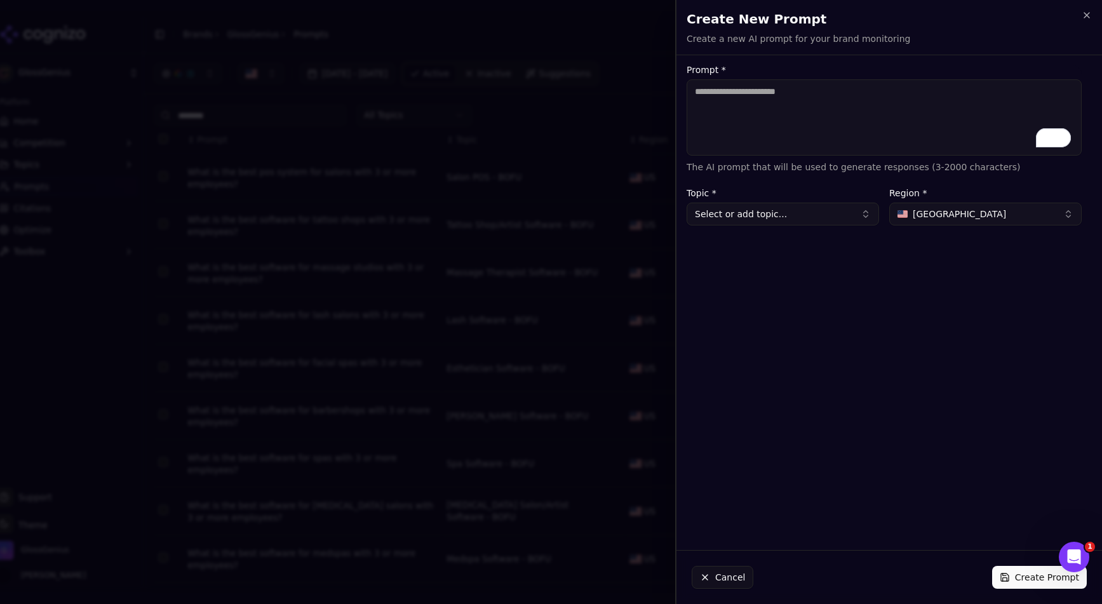
click at [818, 217] on button "Select or add topic..." at bounding box center [783, 214] width 193 height 23
click at [776, 281] on div "Nail Salon/Artist Software - BOFU" at bounding box center [776, 282] width 172 height 20
type input "**********"
click at [761, 109] on textarea "Prompt *" at bounding box center [884, 117] width 395 height 76
paste textarea "**********"
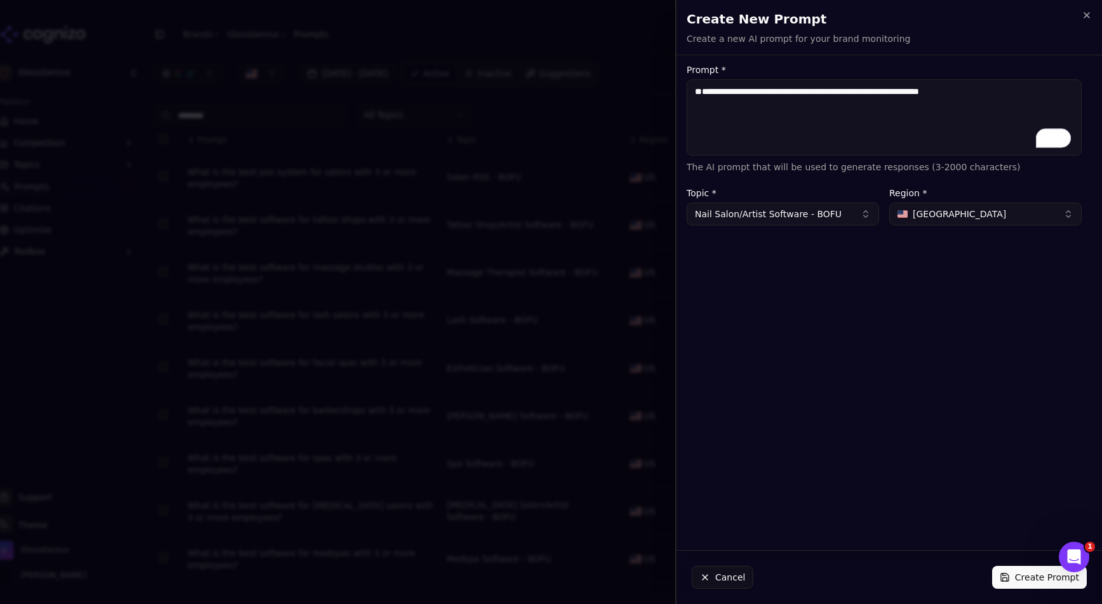
click at [697, 104] on textarea "**********" at bounding box center [884, 117] width 395 height 76
drag, startPoint x: 826, startPoint y: 93, endPoint x: 876, endPoint y: 90, distance: 49.6
click at [876, 90] on textarea "**********" at bounding box center [884, 117] width 395 height 76
drag, startPoint x: 703, startPoint y: 90, endPoint x: 647, endPoint y: 90, distance: 56.5
click at [647, 90] on body "GlossGenius Platform Home Competition Topics Prompts Citations Optimize Toolbox…" at bounding box center [551, 302] width 1102 height 604
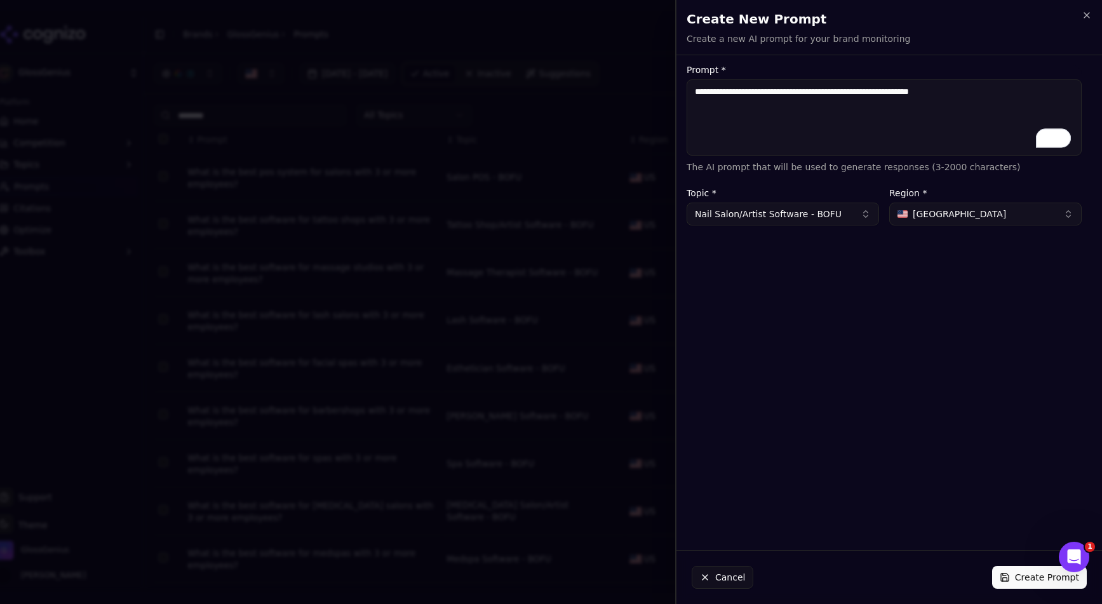
click at [1014, 92] on textarea "**********" at bounding box center [884, 117] width 395 height 76
drag, startPoint x: 1014, startPoint y: 92, endPoint x: 757, endPoint y: 56, distance: 259.2
click at [757, 56] on div "**********" at bounding box center [888, 302] width 427 height 604
type textarea "**********"
click at [1017, 576] on button "Create Prompt" at bounding box center [1039, 577] width 95 height 23
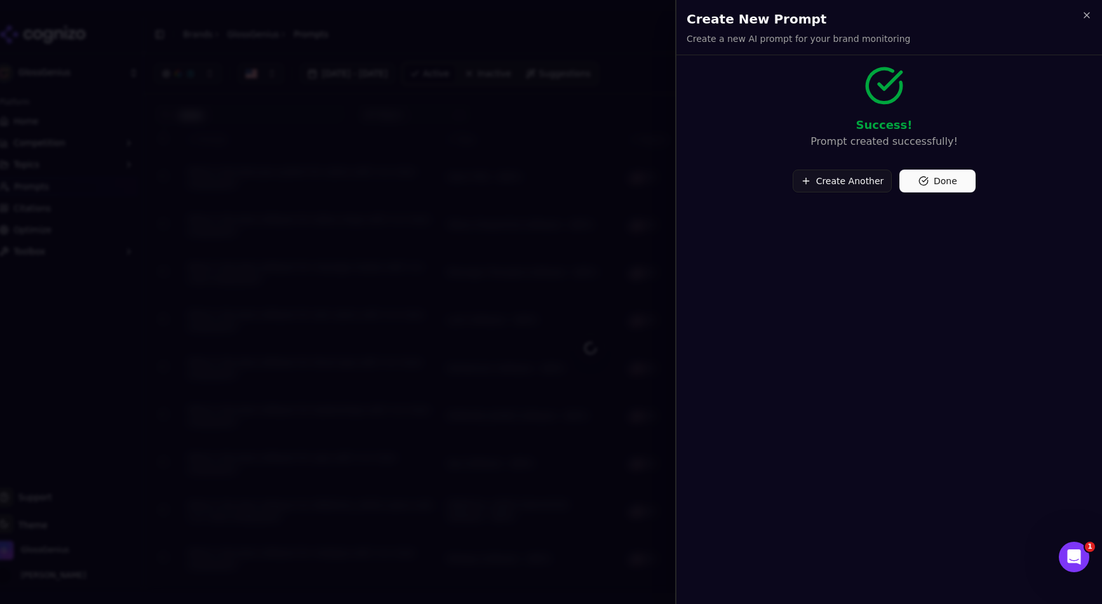
click at [935, 180] on button "Done" at bounding box center [938, 181] width 76 height 23
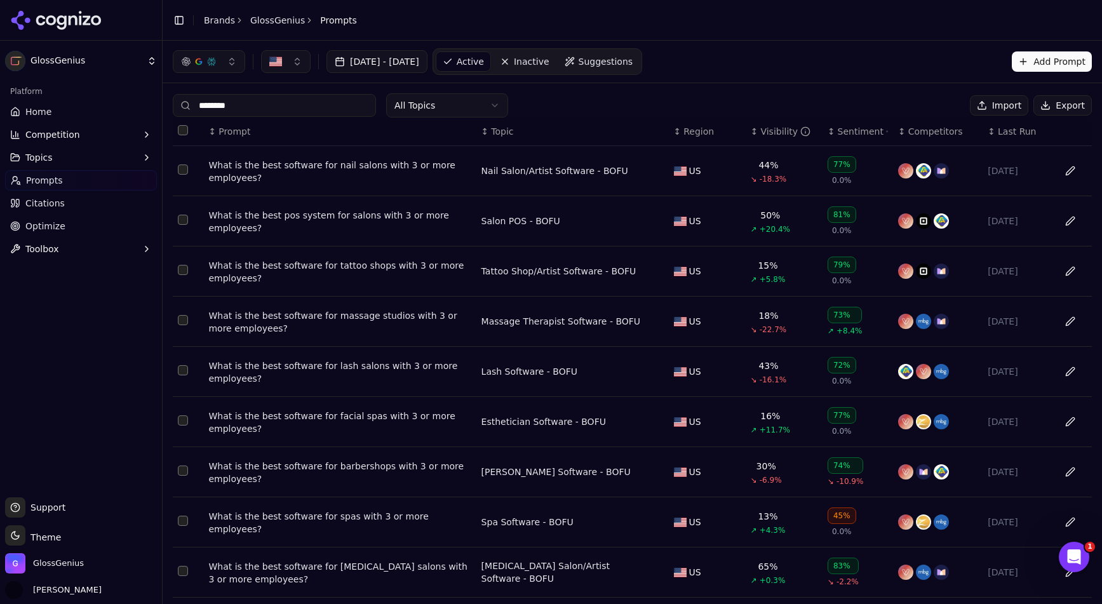
click at [496, 137] on span "Topic" at bounding box center [502, 131] width 22 height 13
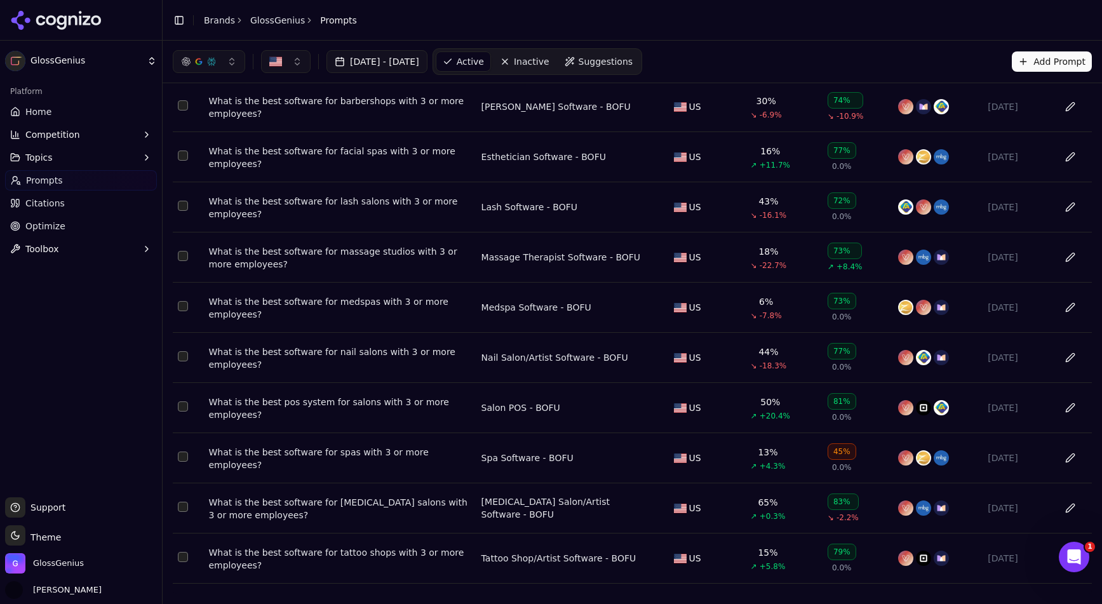
scroll to position [0, 0]
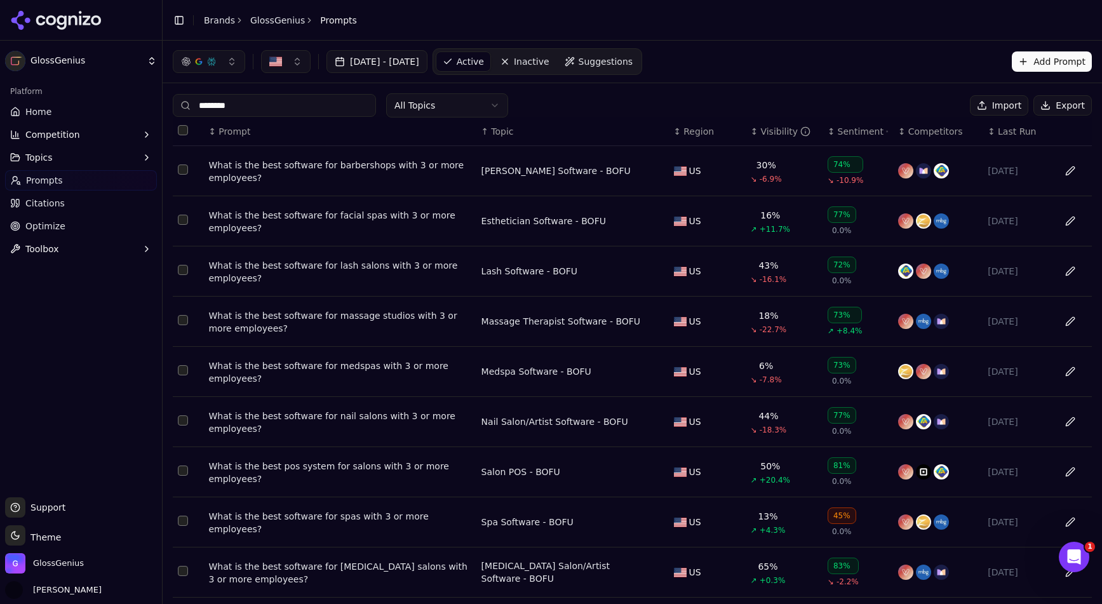
click at [1063, 62] on button "Add Prompt" at bounding box center [1052, 61] width 80 height 20
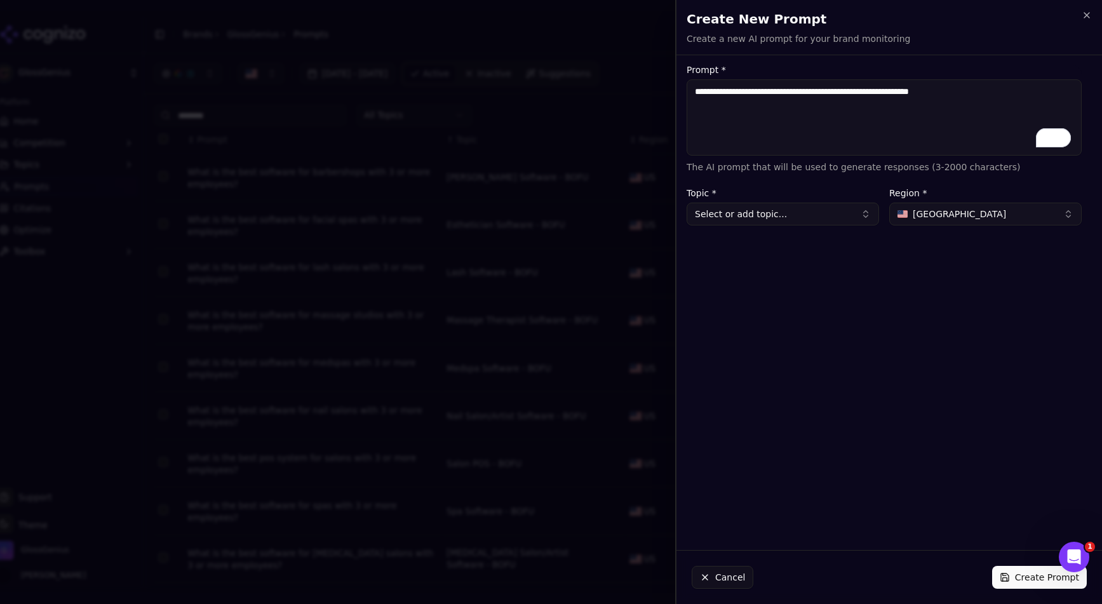
drag, startPoint x: 817, startPoint y: 92, endPoint x: 834, endPoint y: 92, distance: 17.2
click at [834, 92] on textarea "**********" at bounding box center [884, 117] width 395 height 76
type textarea "**********"
click at [1085, 18] on icon "button" at bounding box center [1087, 15] width 10 height 10
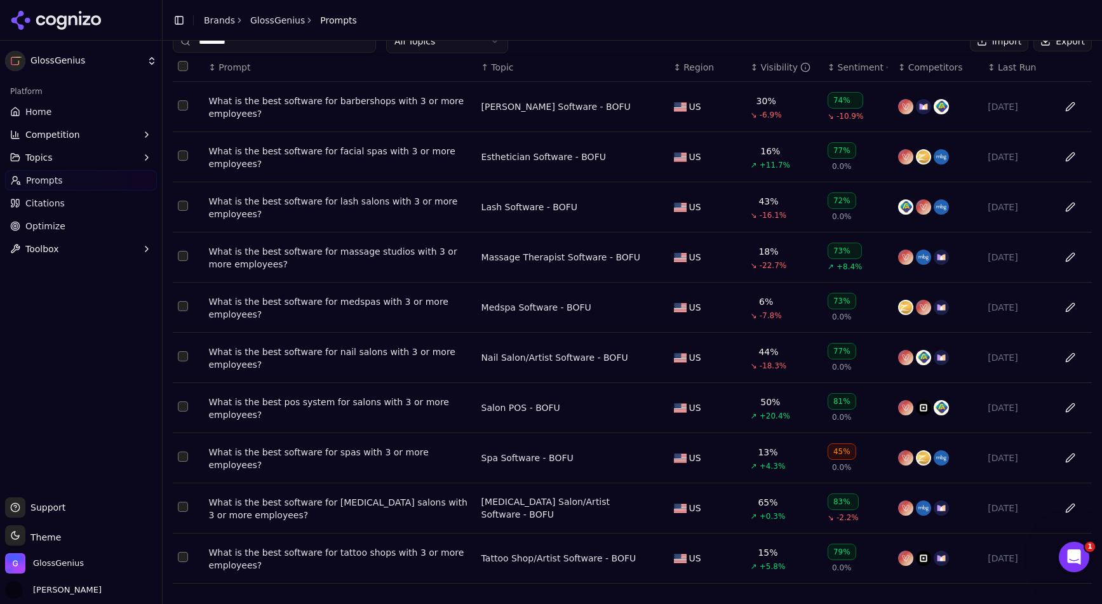
scroll to position [71, 0]
click at [186, 355] on button "Select row 1" at bounding box center [183, 356] width 10 height 10
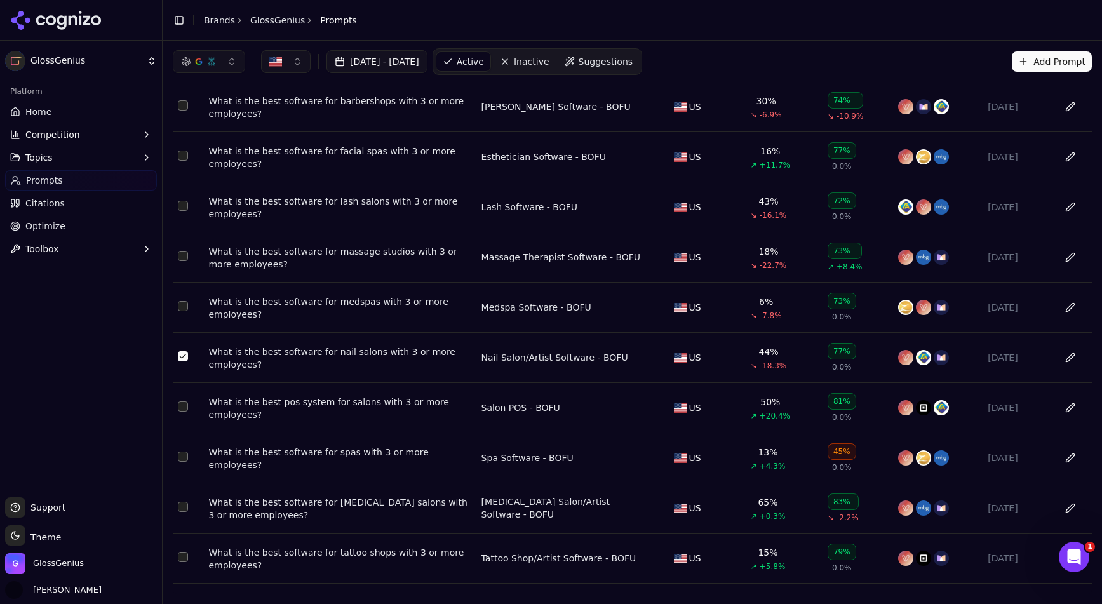
scroll to position [0, 0]
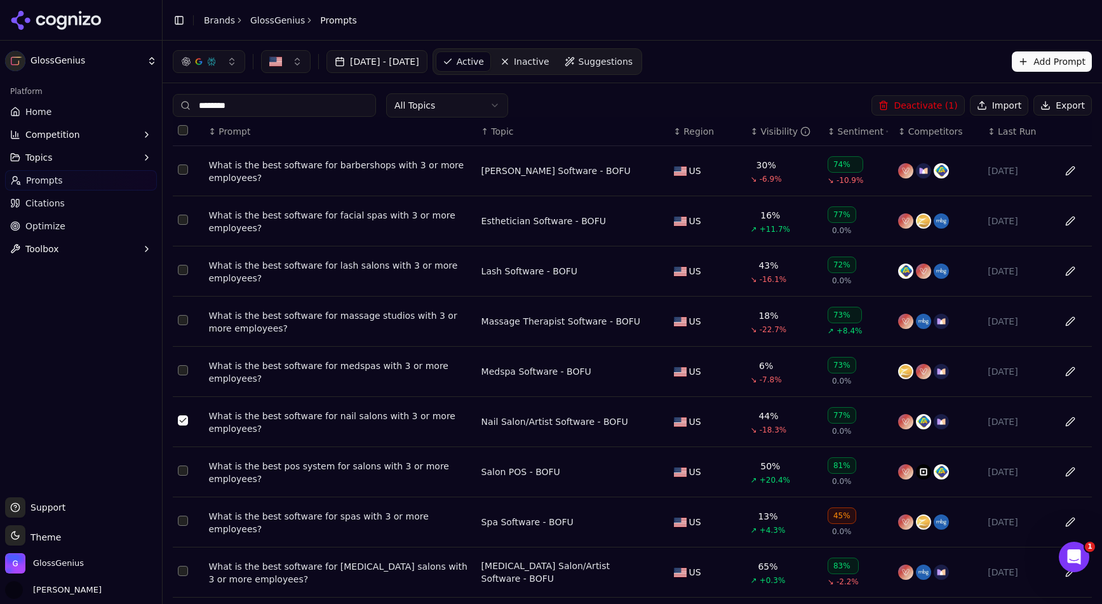
click at [217, 22] on link "Brands" at bounding box center [219, 20] width 31 height 10
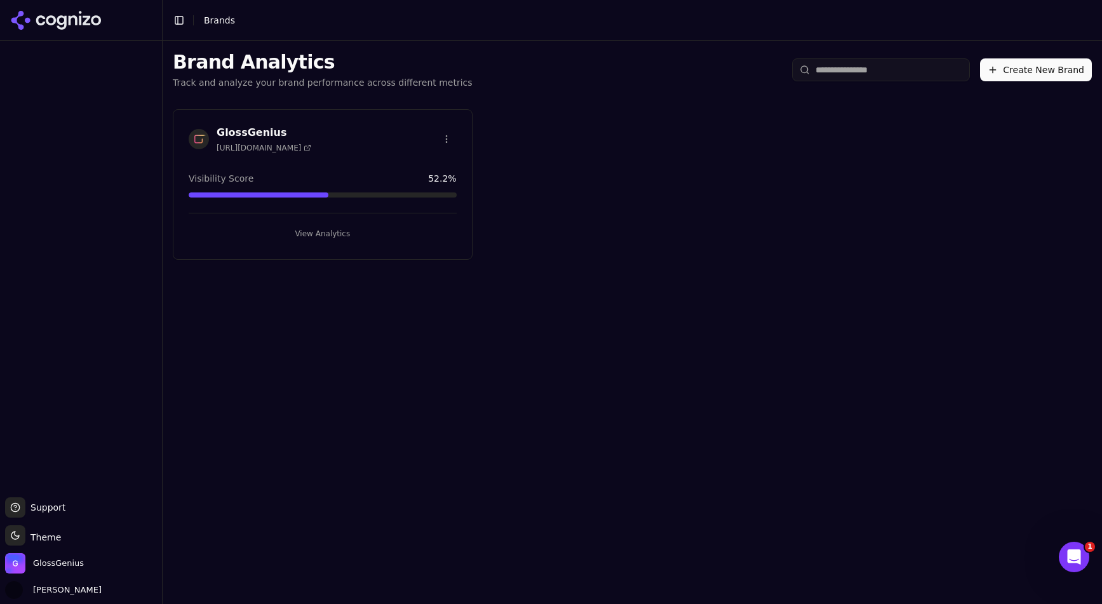
click at [298, 235] on button "View Analytics" at bounding box center [323, 234] width 268 height 20
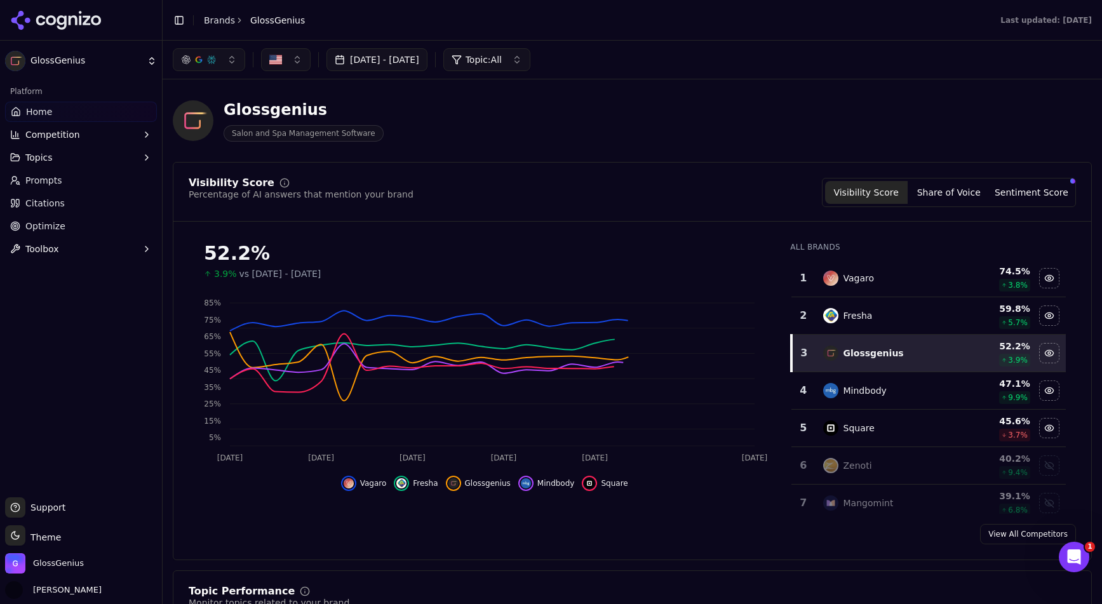
click at [36, 177] on span "Prompts" at bounding box center [43, 180] width 37 height 13
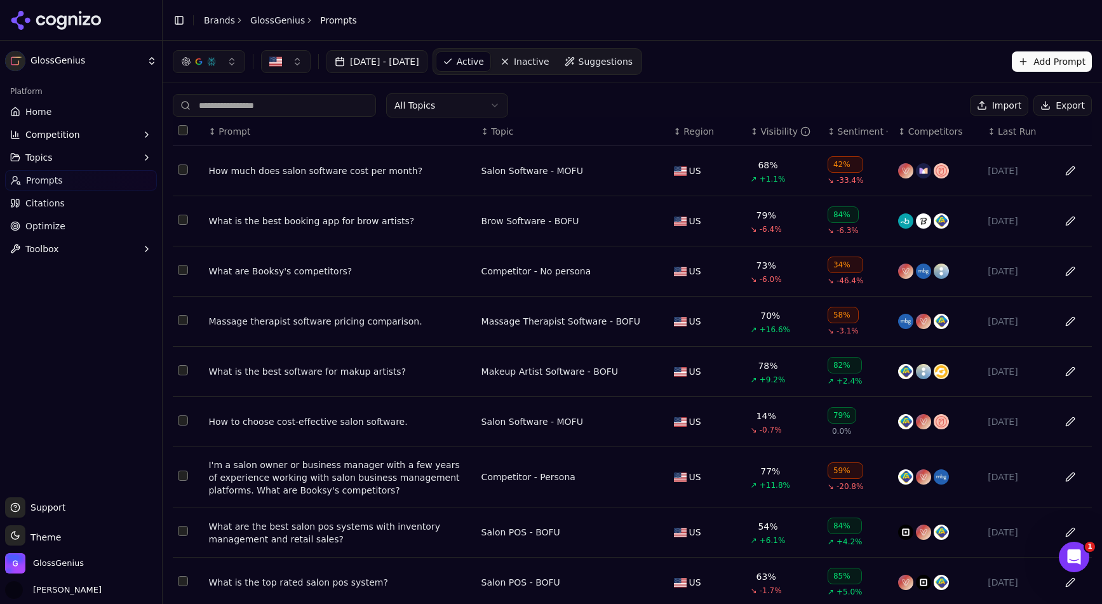
click at [1057, 67] on button "Add Prompt" at bounding box center [1052, 61] width 80 height 20
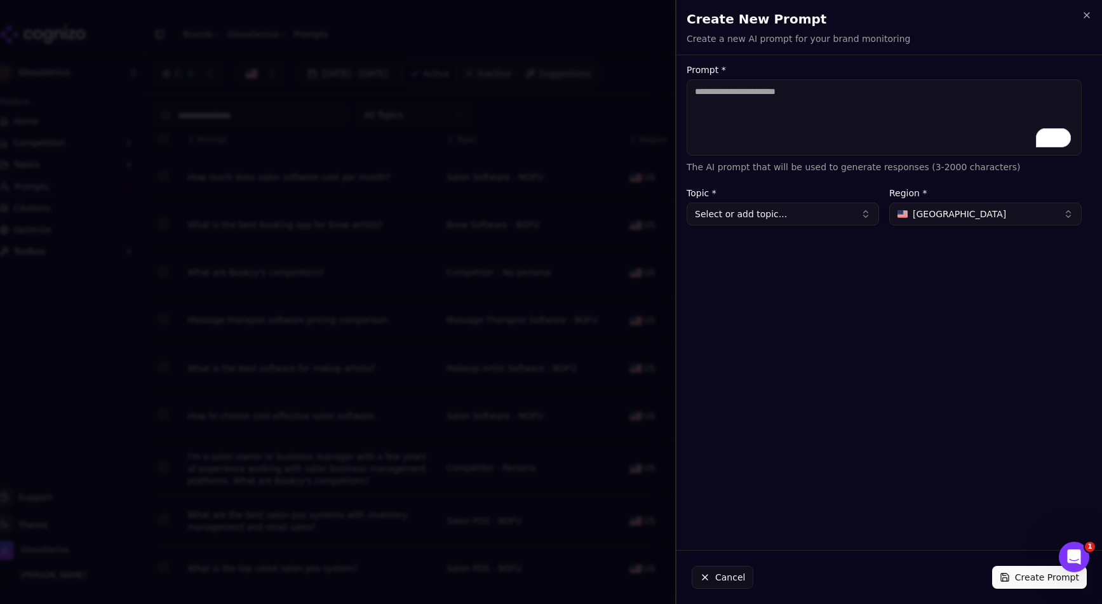
click at [706, 577] on button "Cancel" at bounding box center [723, 577] width 62 height 23
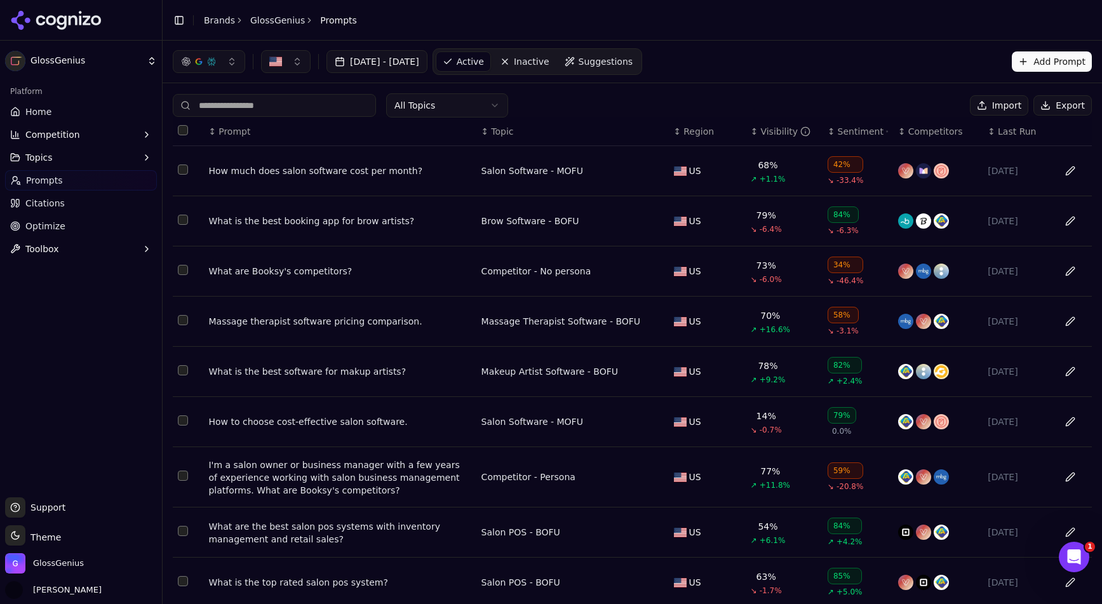
click at [1012, 104] on button "Import" at bounding box center [999, 105] width 58 height 20
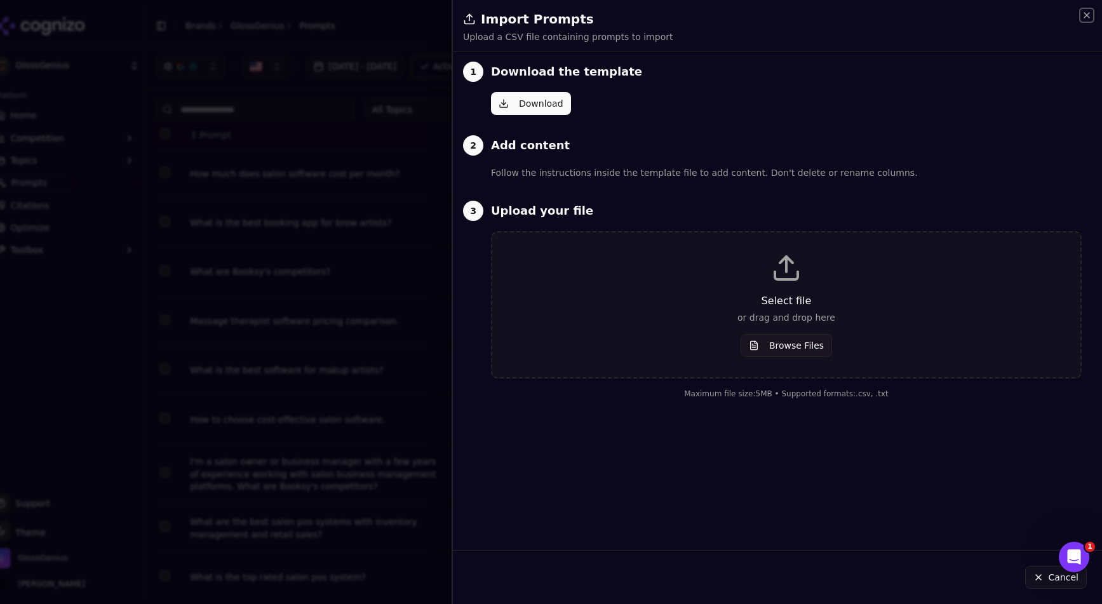
click at [1086, 10] on icon "button" at bounding box center [1087, 15] width 10 height 10
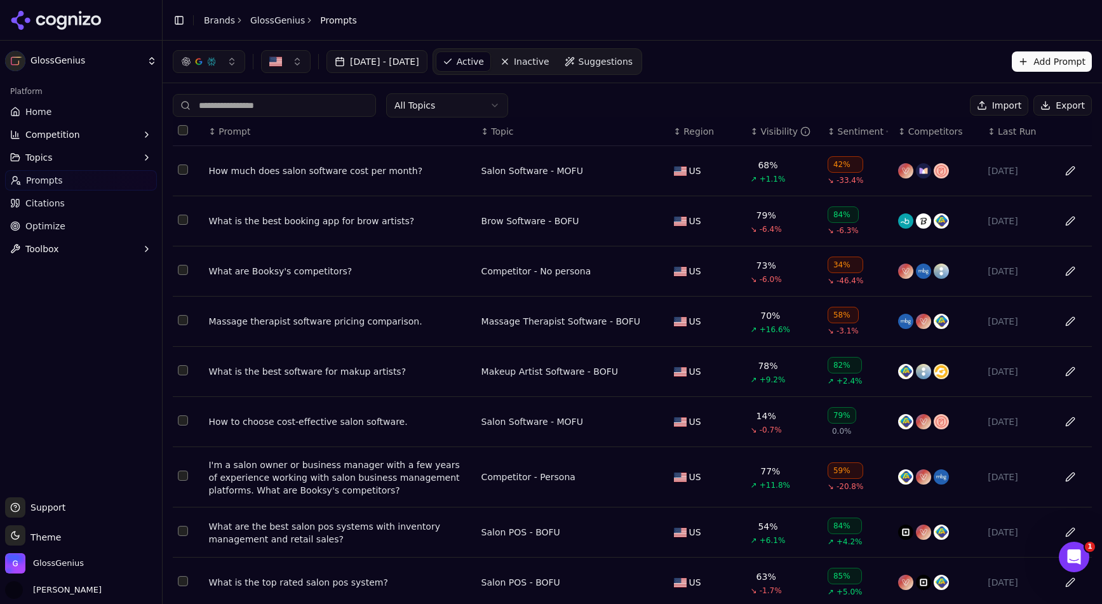
click at [432, 106] on html "GlossGenius Platform Home Competition Topics Prompts Citations Optimize Toolbox…" at bounding box center [551, 302] width 1102 height 604
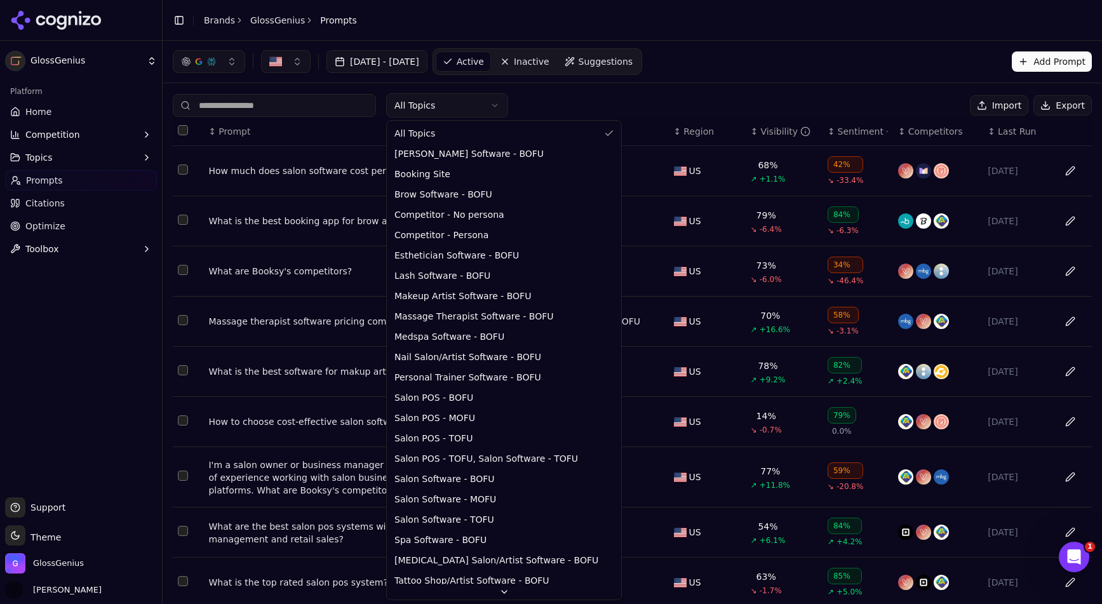
scroll to position [29, 0]
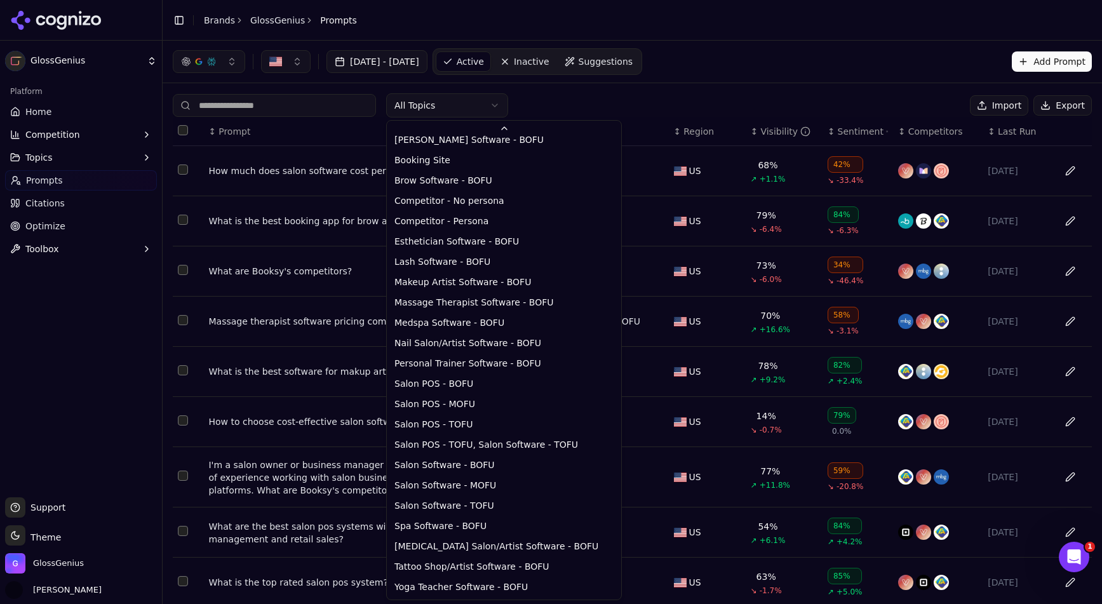
click at [747, 81] on html "GlossGenius Platform Home Competition Topics Prompts Citations Optimize Toolbox…" at bounding box center [551, 302] width 1102 height 604
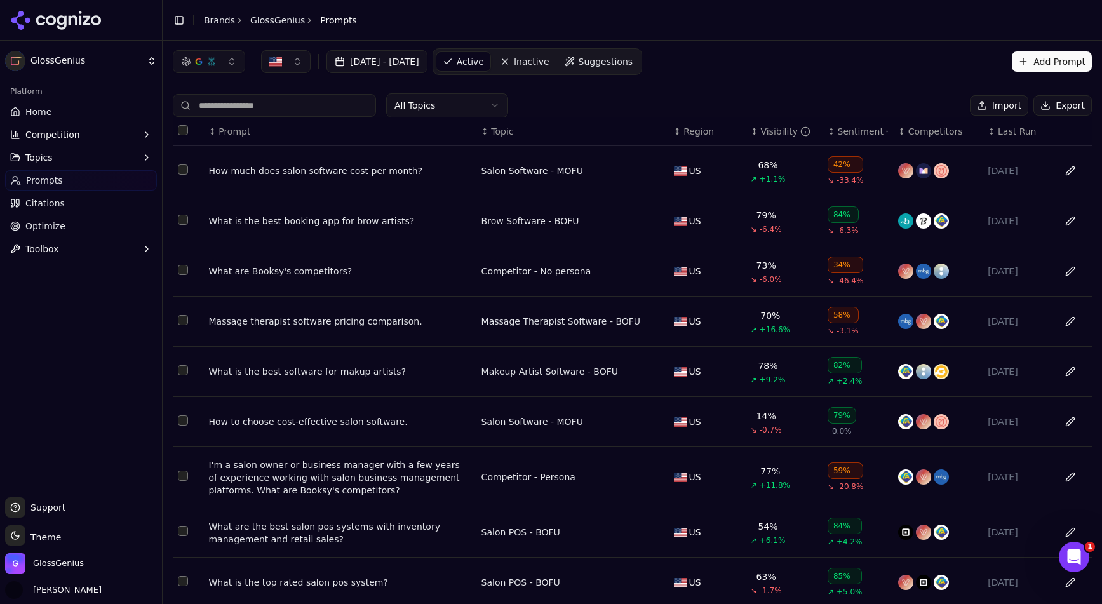
click at [1008, 104] on button "Import" at bounding box center [999, 105] width 58 height 20
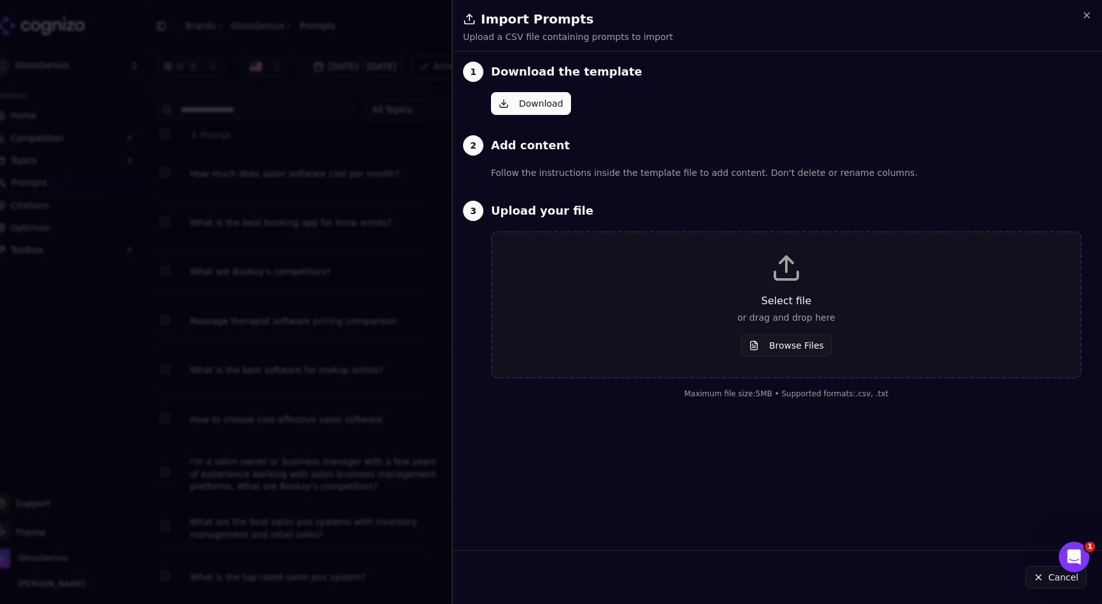
click at [761, 285] on div "Select file or drag and drop here Browse Files" at bounding box center [787, 305] width 548 height 104
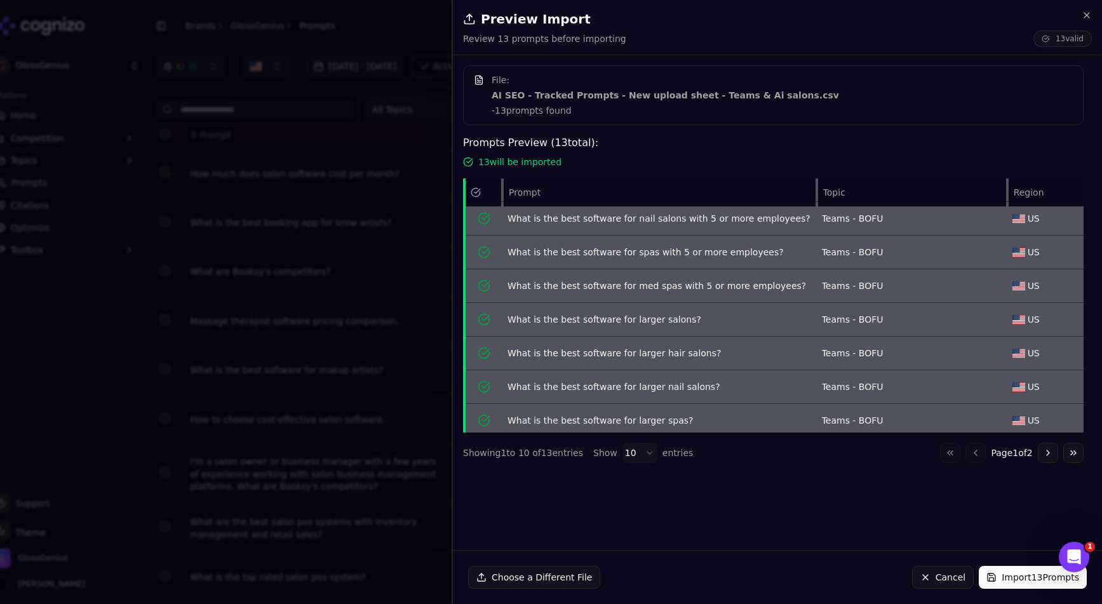
scroll to position [111, 0]
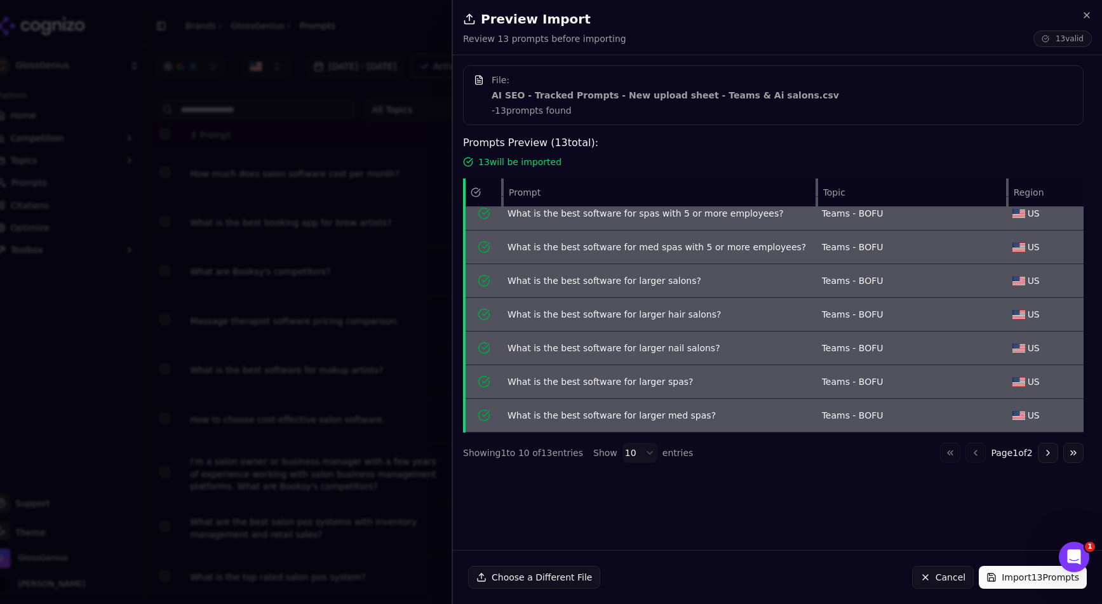
click at [1046, 454] on button "Go to next page" at bounding box center [1048, 453] width 20 height 20
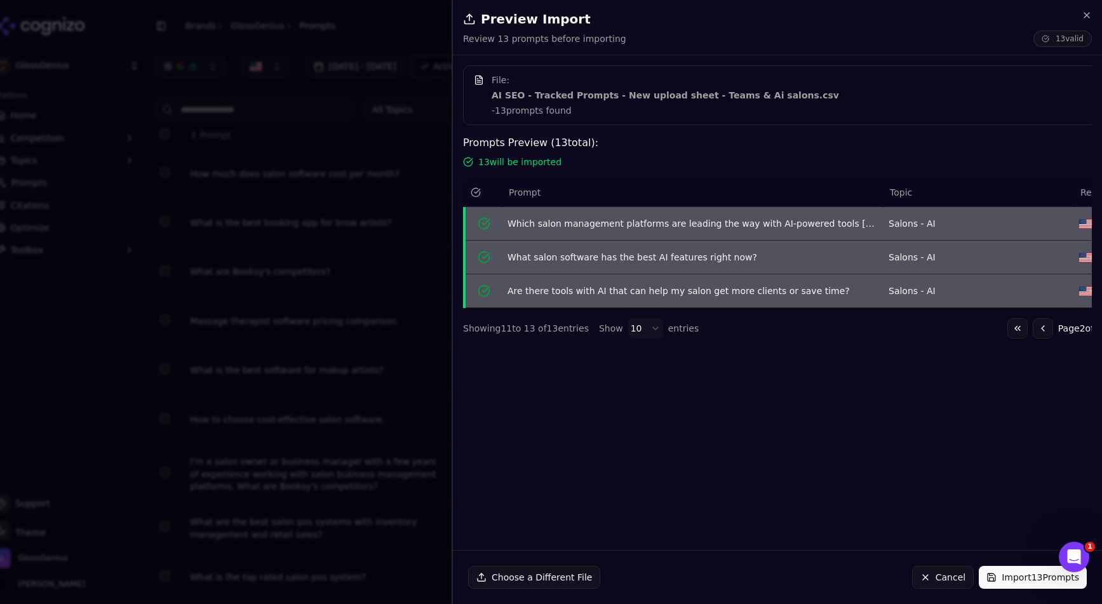
scroll to position [0, 0]
click at [940, 579] on button "Cancel" at bounding box center [943, 577] width 62 height 23
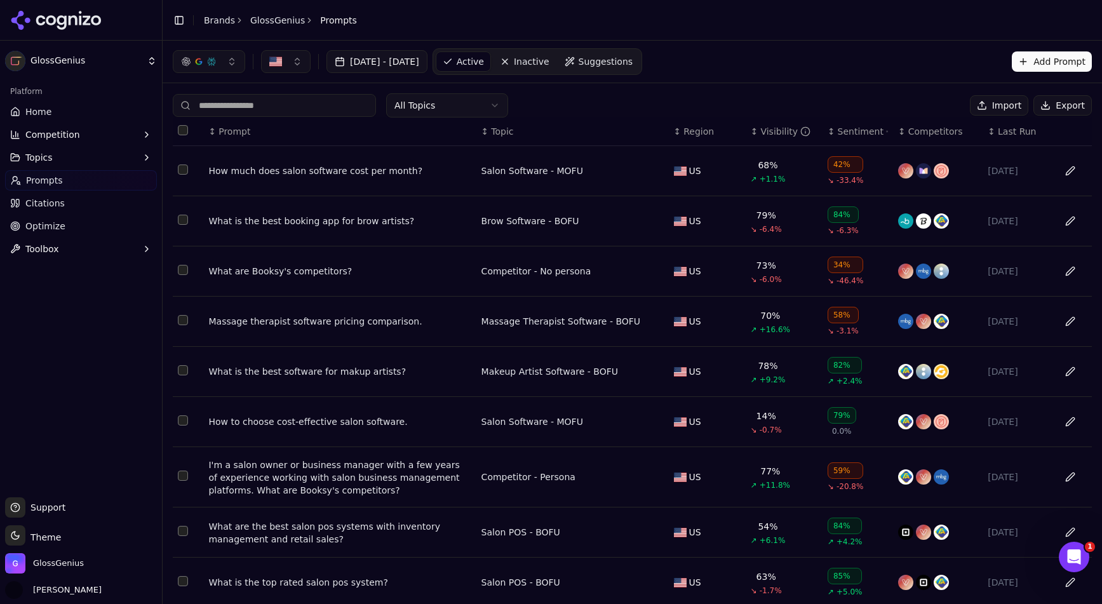
click at [1012, 98] on button "Import" at bounding box center [999, 105] width 58 height 20
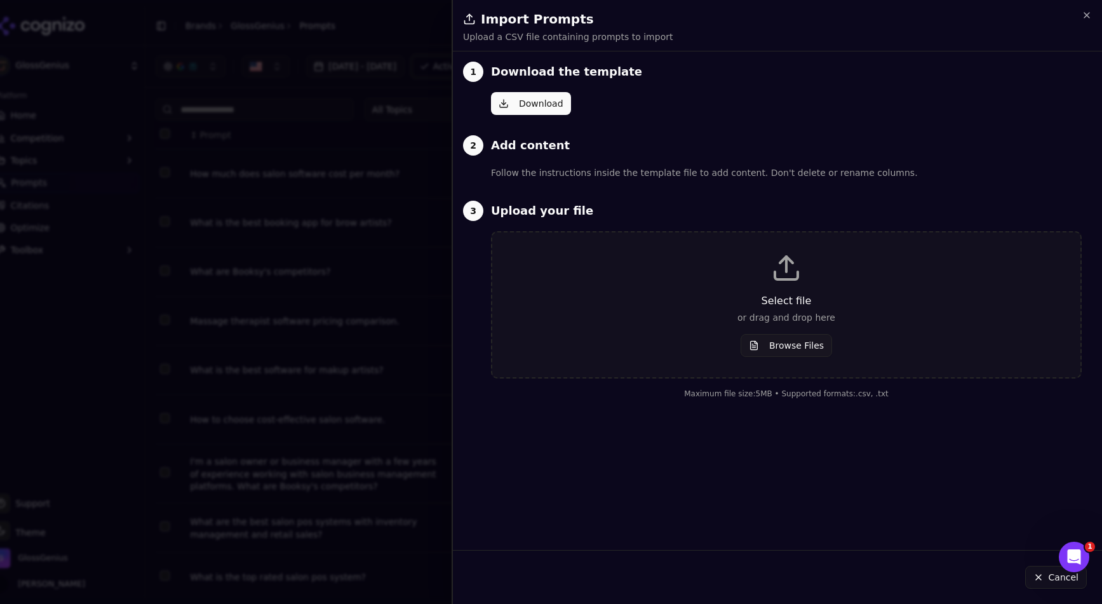
click at [768, 308] on p "Select file" at bounding box center [787, 301] width 548 height 15
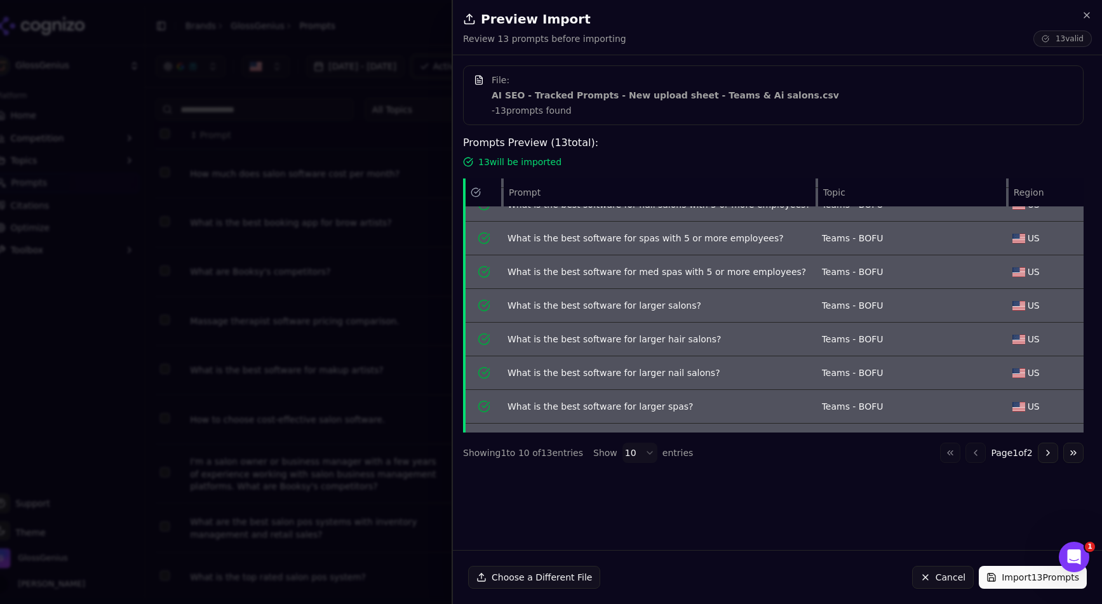
scroll to position [111, 0]
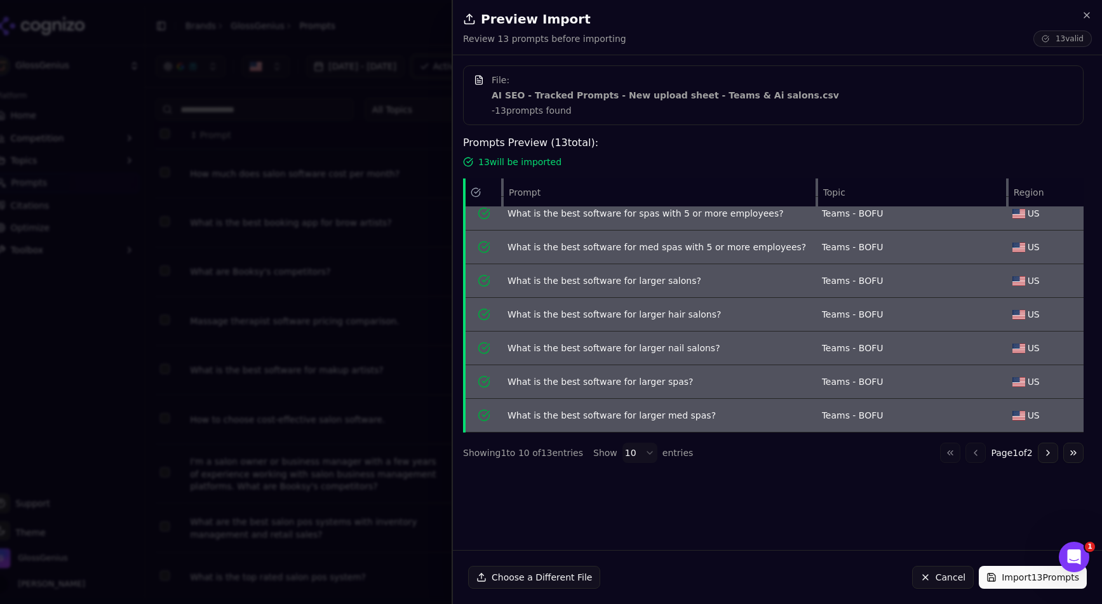
click at [1041, 451] on button "Go to next page" at bounding box center [1048, 453] width 20 height 20
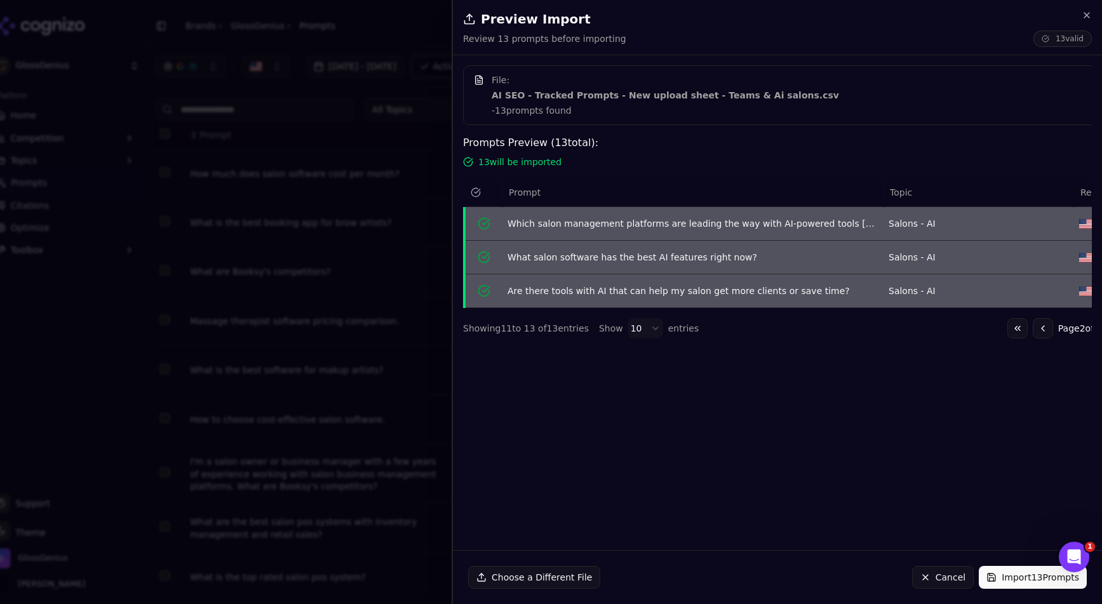
scroll to position [0, 0]
click at [1003, 574] on button "Import 13 Prompts" at bounding box center [1033, 577] width 108 height 23
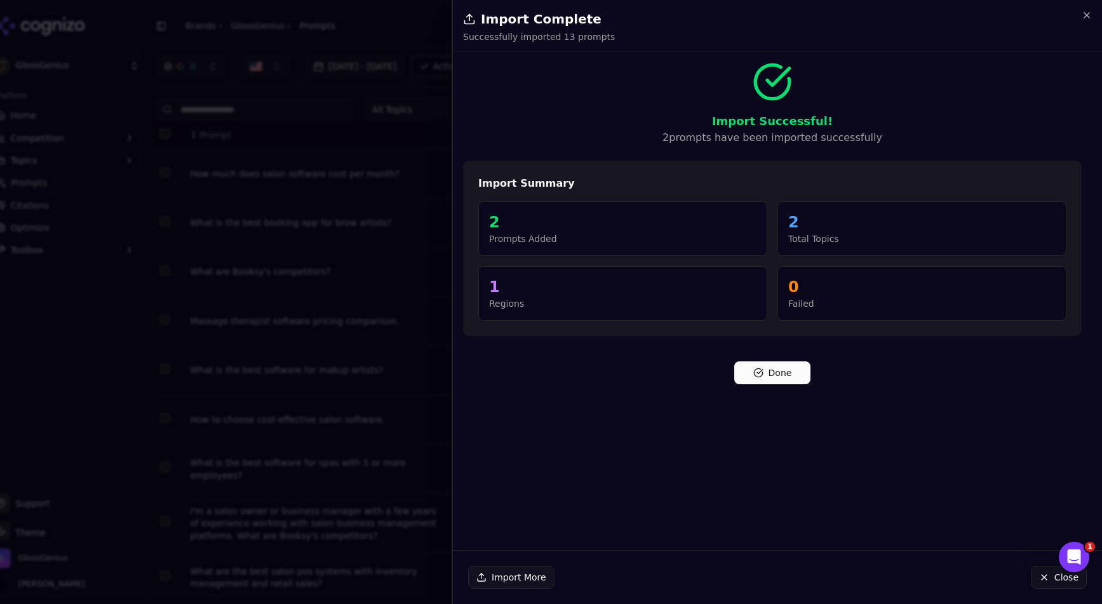
click at [780, 382] on button "Done" at bounding box center [773, 373] width 76 height 23
